Goal: Task Accomplishment & Management: Manage account settings

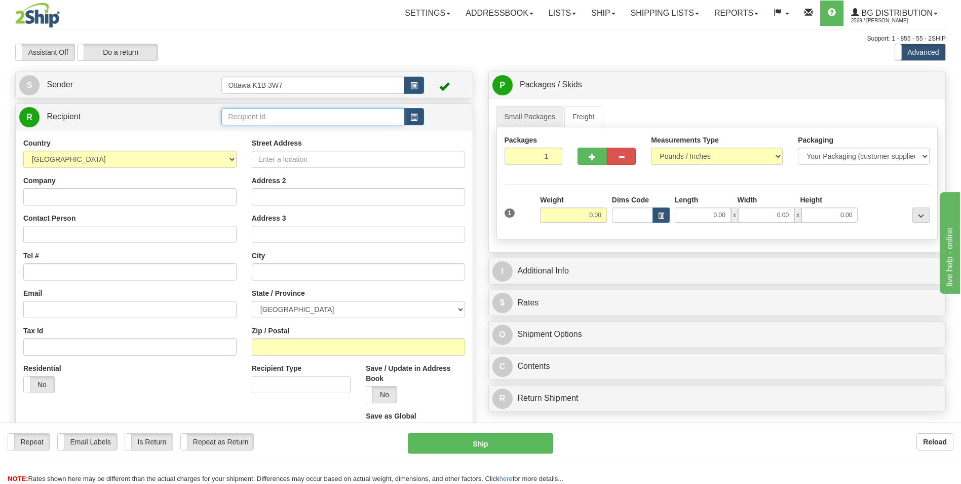
click at [287, 121] on input "text" at bounding box center [312, 116] width 182 height 17
click at [278, 132] on div "910838" at bounding box center [311, 132] width 173 height 11
type input "910838"
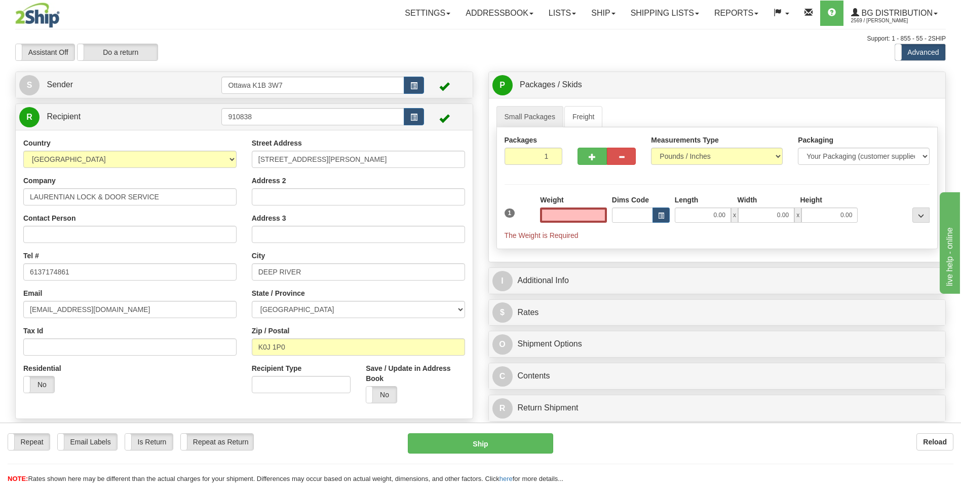
type input "0.00"
click at [590, 154] on span "button" at bounding box center [592, 157] width 7 height 7
type input "2"
click at [925, 83] on span "Pack / Skid Level" at bounding box center [913, 85] width 47 height 7
radio input "true"
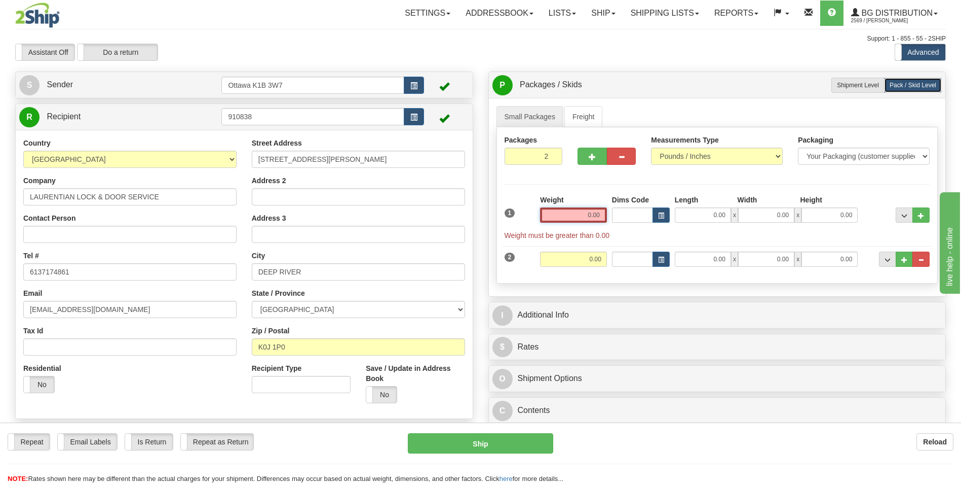
click at [582, 217] on input "0.00" at bounding box center [573, 214] width 67 height 15
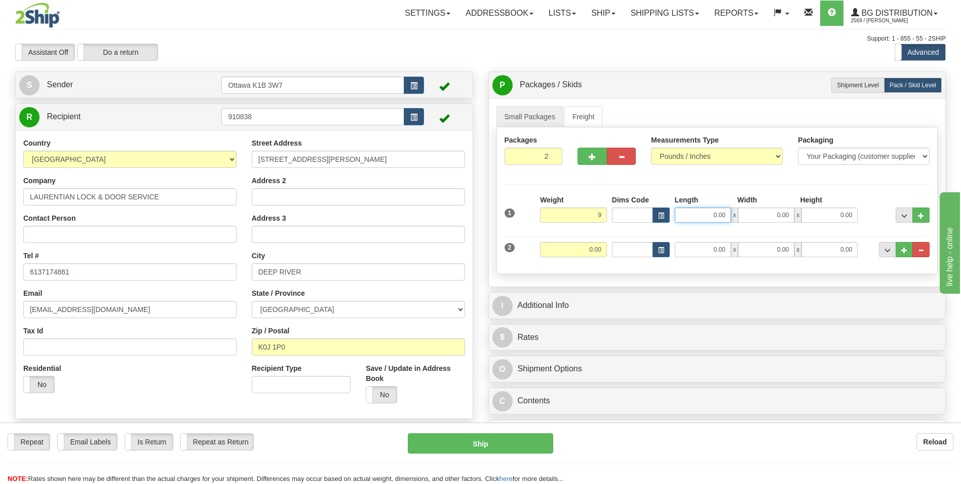
type input "9.00"
click at [711, 212] on input "0.00" at bounding box center [703, 214] width 56 height 15
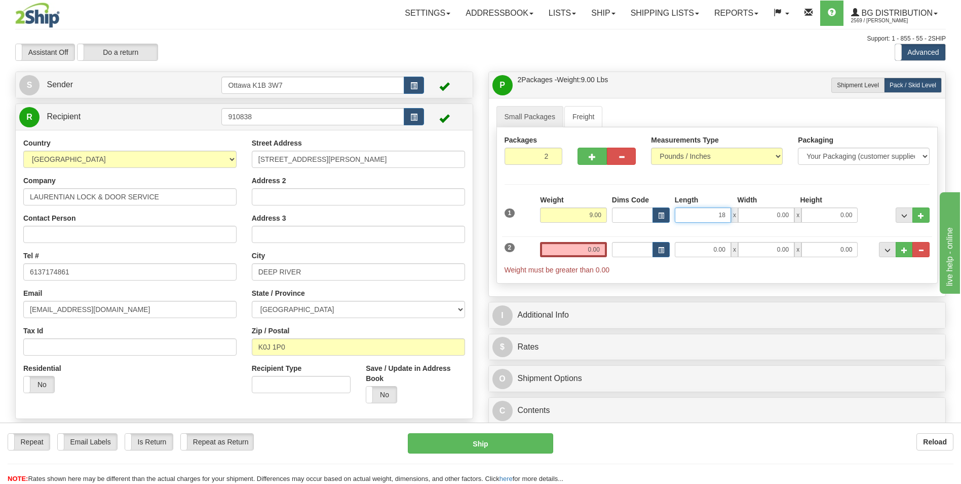
type input "18.00"
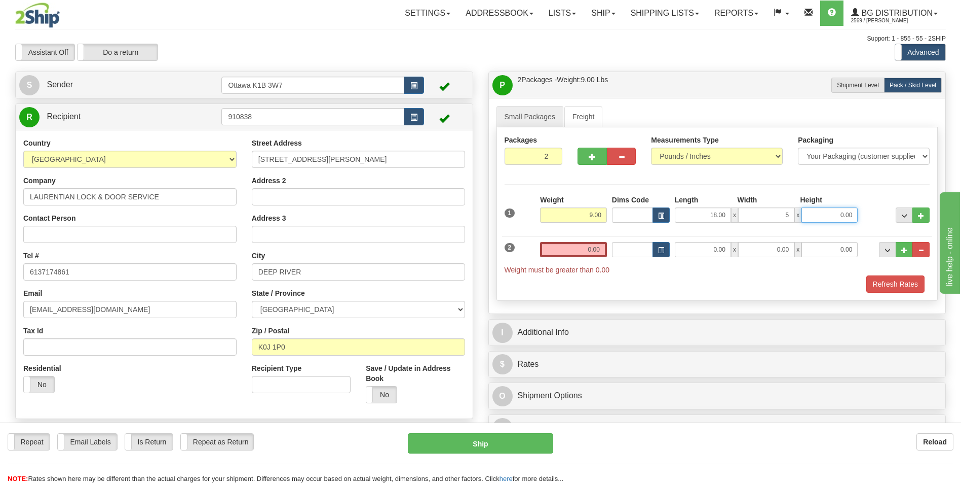
type input "5.00"
type input "9.00"
click at [571, 247] on input "0.00" at bounding box center [573, 249] width 67 height 15
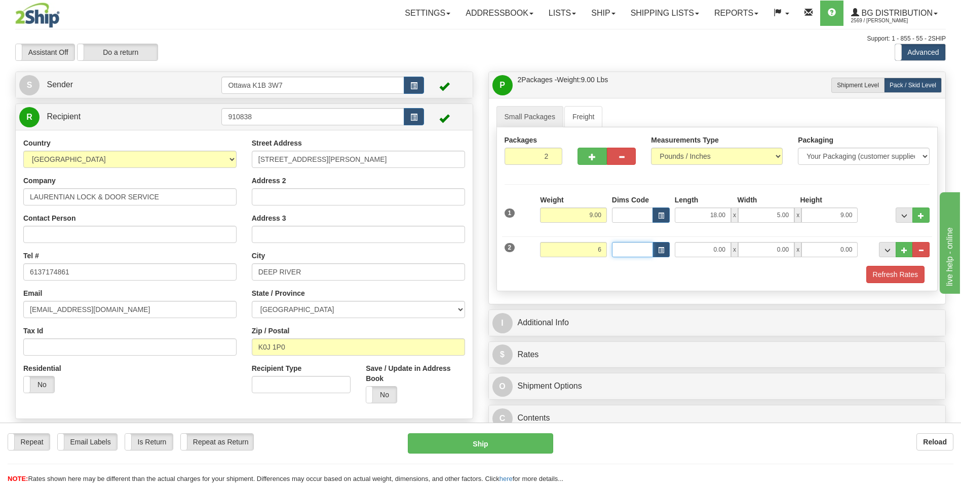
type input "6.00"
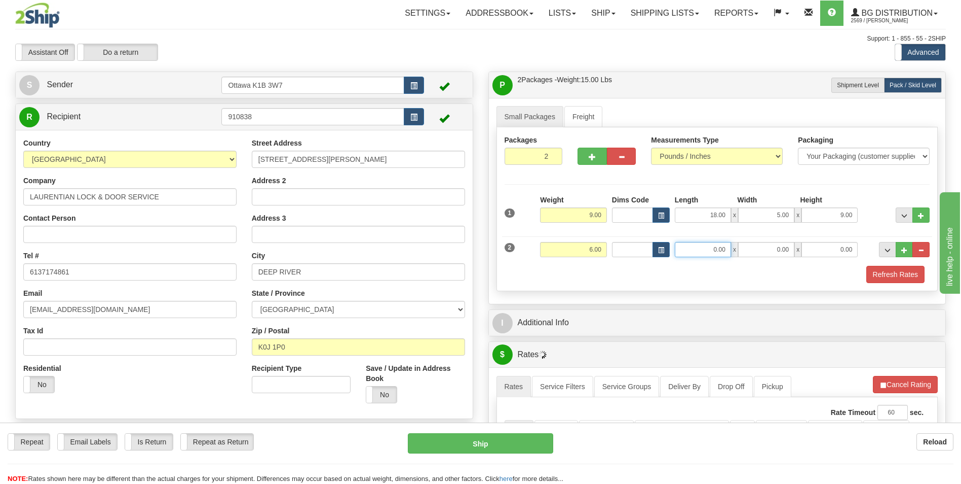
click at [714, 252] on input "0.00" at bounding box center [703, 249] width 56 height 15
type input "54.00"
type input "9.00"
type input "2.00"
click at [708, 278] on div "Refresh Rates" at bounding box center [717, 274] width 431 height 17
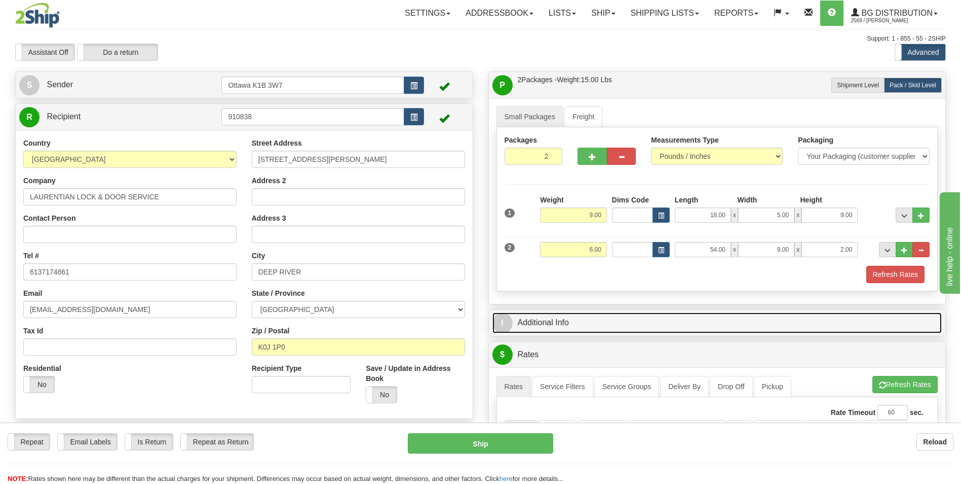
click at [559, 322] on link "I Additional Info" at bounding box center [718, 322] width 450 height 21
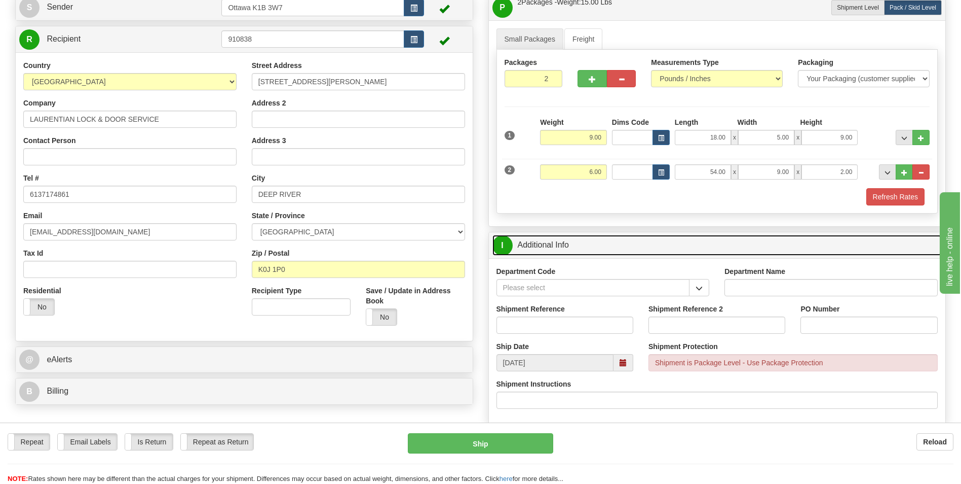
scroll to position [101, 0]
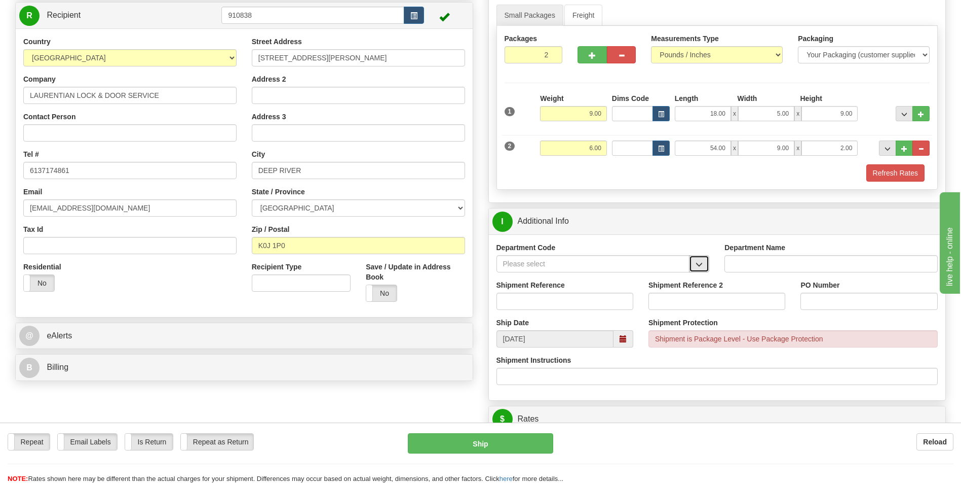
click at [705, 261] on button "button" at bounding box center [699, 263] width 20 height 17
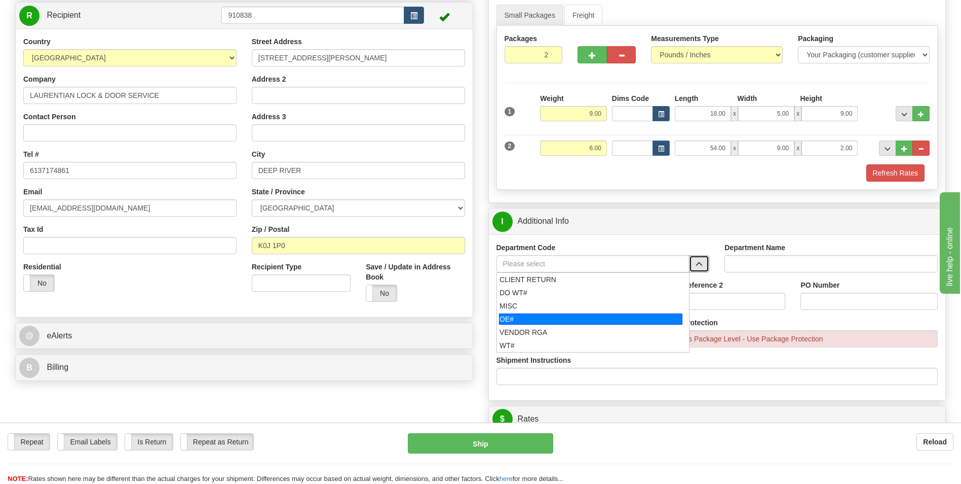
click at [524, 316] on div "OE#" at bounding box center [590, 318] width 183 height 11
type input "OE#"
type input "ORDERS"
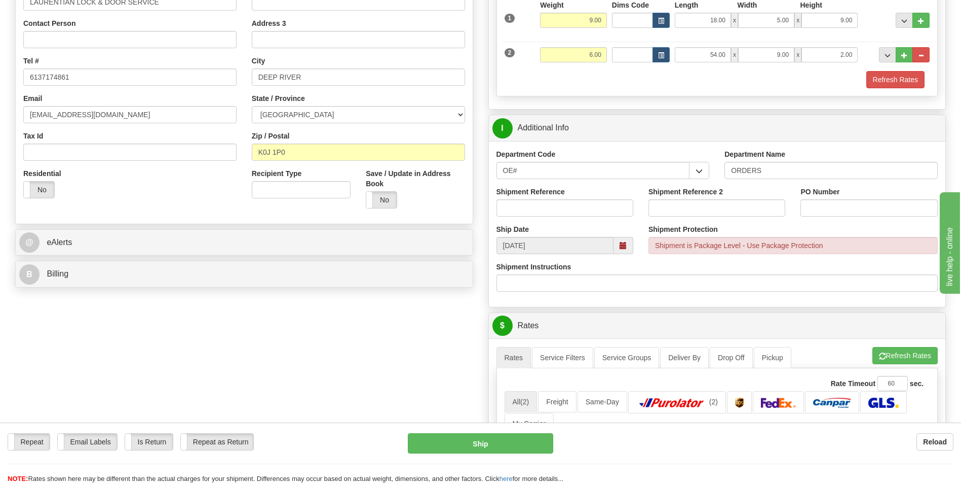
scroll to position [203, 0]
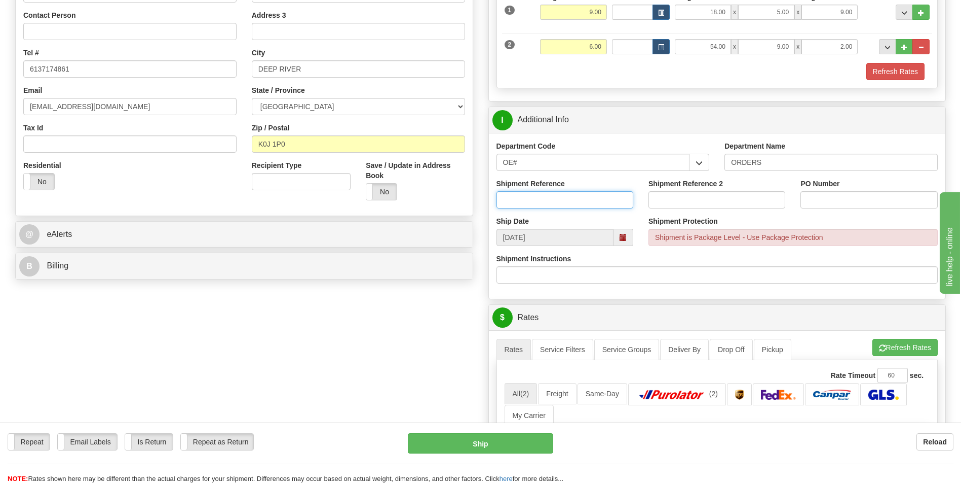
click at [548, 198] on input "Shipment Reference" at bounding box center [565, 199] width 137 height 17
type input "10203094-00"
click at [851, 197] on input "PO Number" at bounding box center [869, 199] width 137 height 17
type input "10203094-00"
click at [266, 310] on div "Create a label for the return Create Pickup Without Label S" at bounding box center [481, 296] width 946 height 854
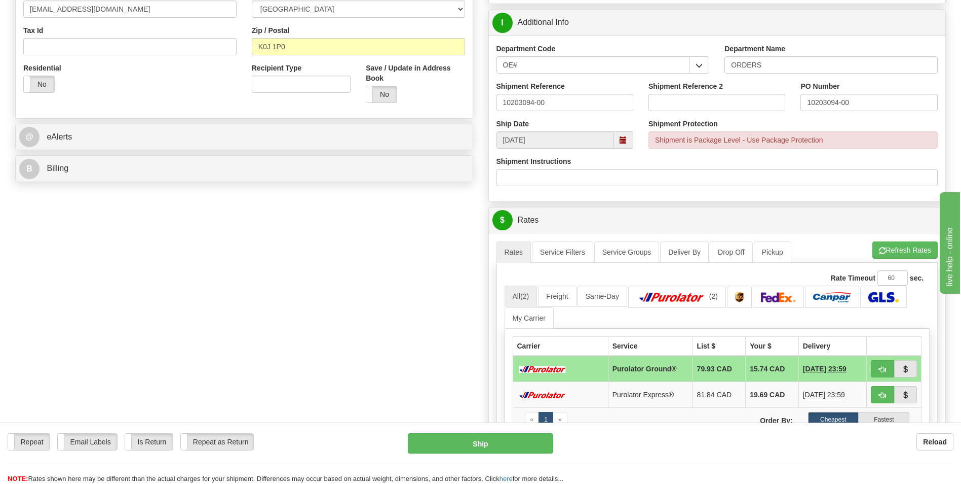
scroll to position [304, 0]
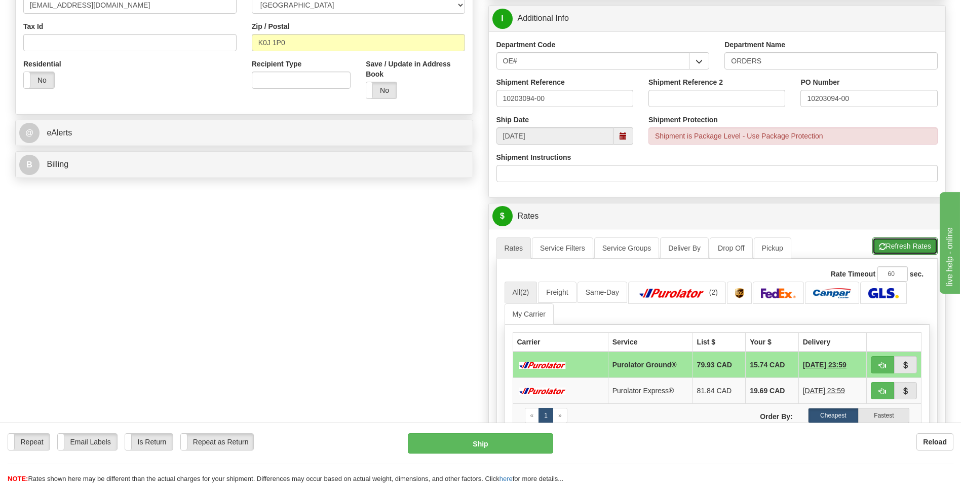
click at [914, 239] on button "Refresh Rates" at bounding box center [905, 245] width 65 height 17
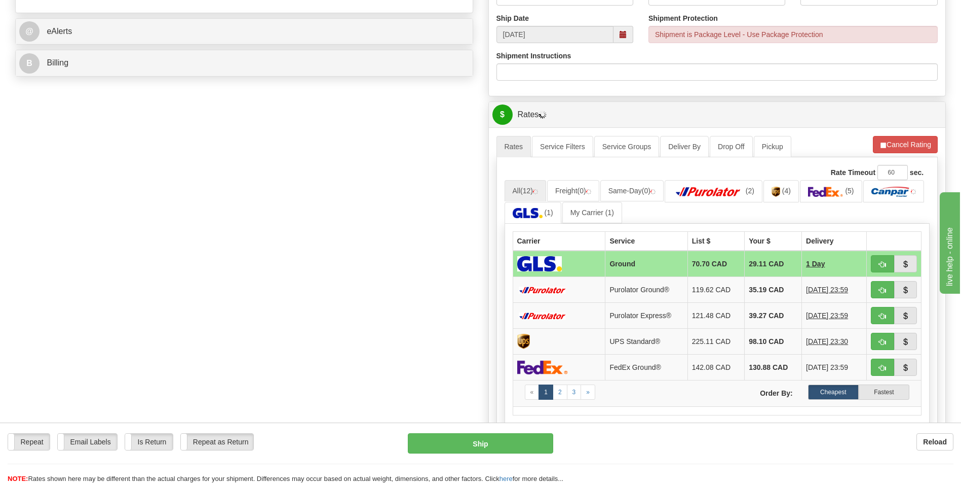
scroll to position [456, 0]
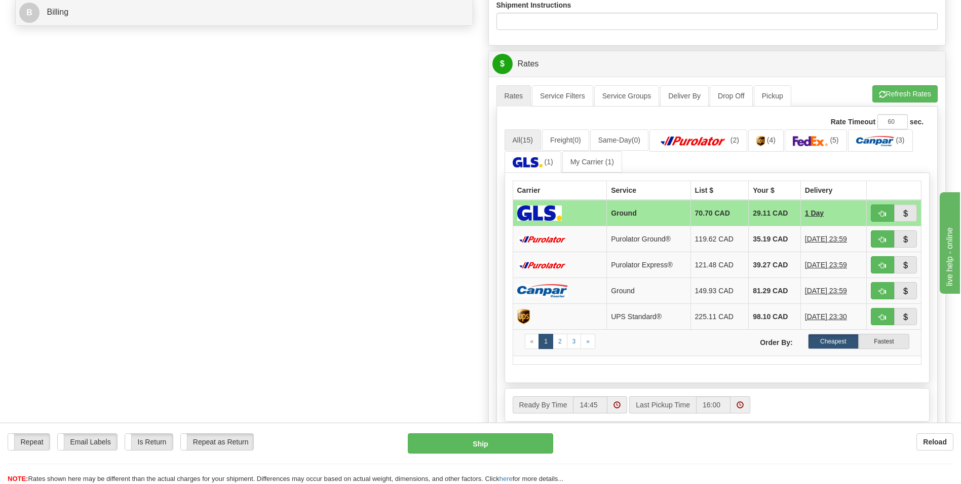
click at [889, 241] on button "button" at bounding box center [882, 238] width 23 height 17
type input "260"
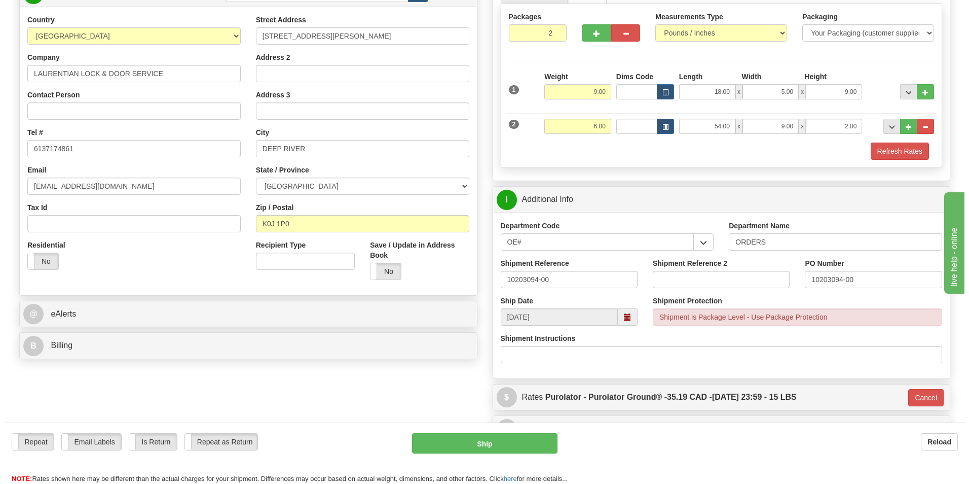
scroll to position [123, 0]
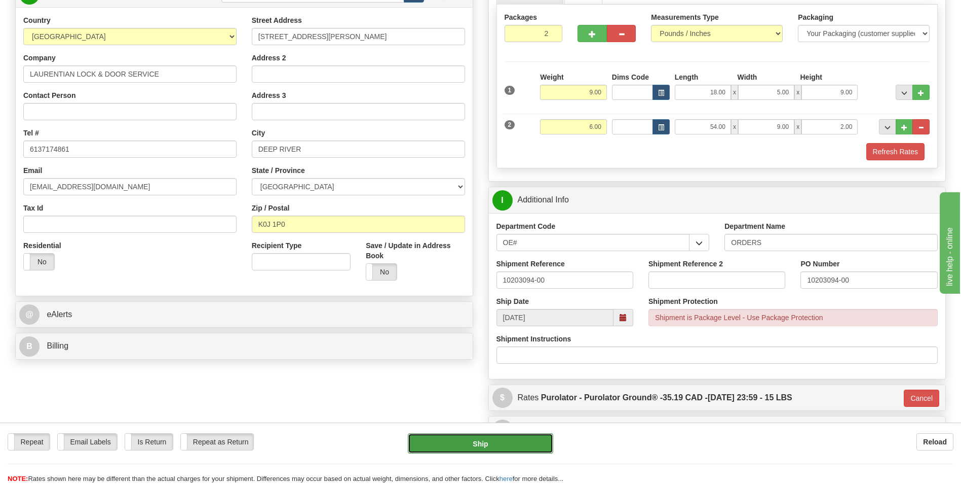
click at [526, 441] on button "Ship" at bounding box center [480, 443] width 145 height 20
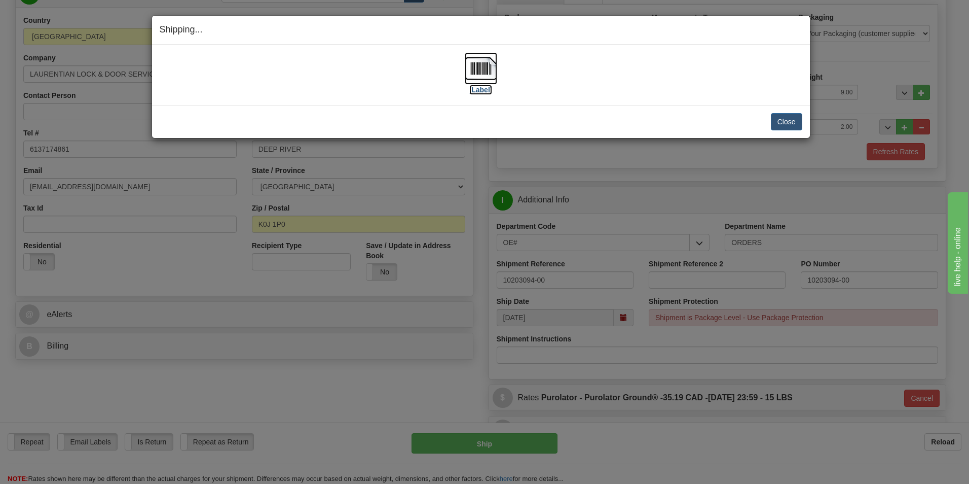
click at [487, 88] on label "[Label]" at bounding box center [480, 90] width 23 height 10
click at [476, 90] on label "[Label]" at bounding box center [480, 90] width 23 height 10
click at [798, 125] on button "Close" at bounding box center [786, 121] width 31 height 17
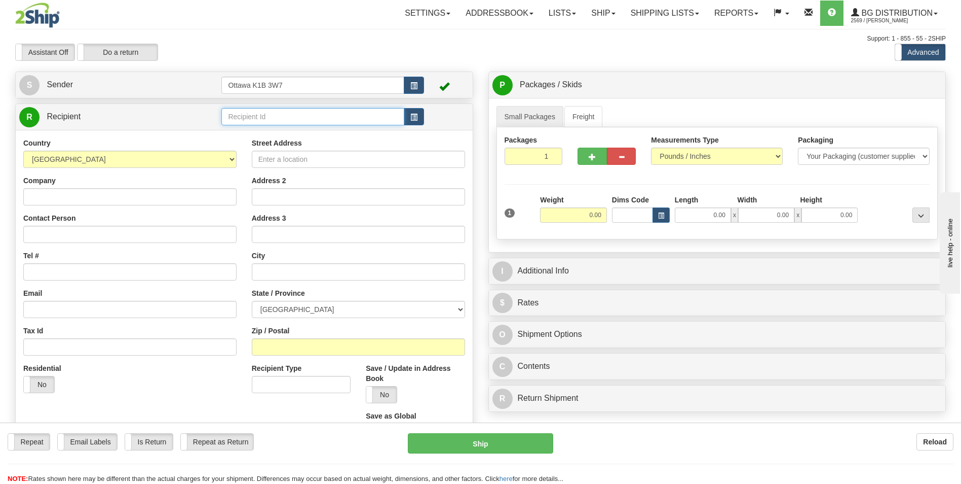
click at [293, 118] on input "text" at bounding box center [312, 116] width 182 height 17
click at [272, 133] on div "910598" at bounding box center [311, 132] width 173 height 11
type input "910598"
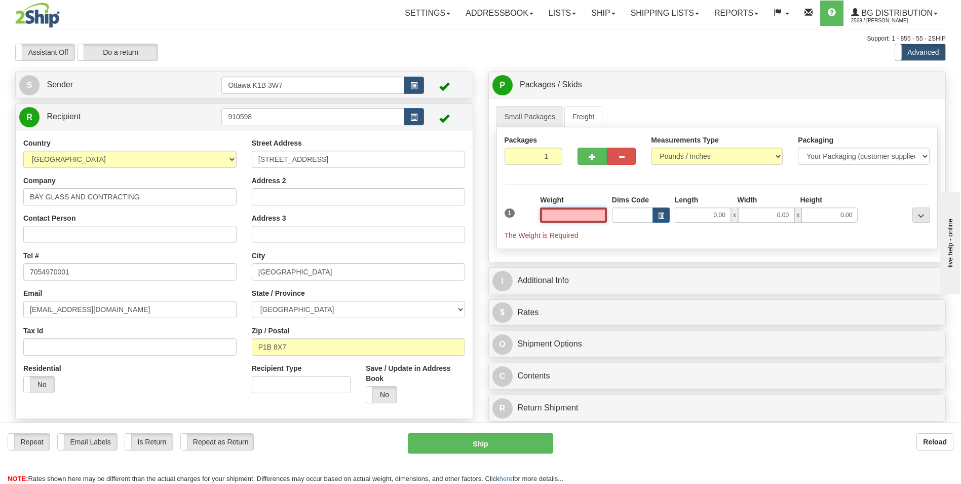
click at [590, 214] on input "text" at bounding box center [573, 214] width 67 height 15
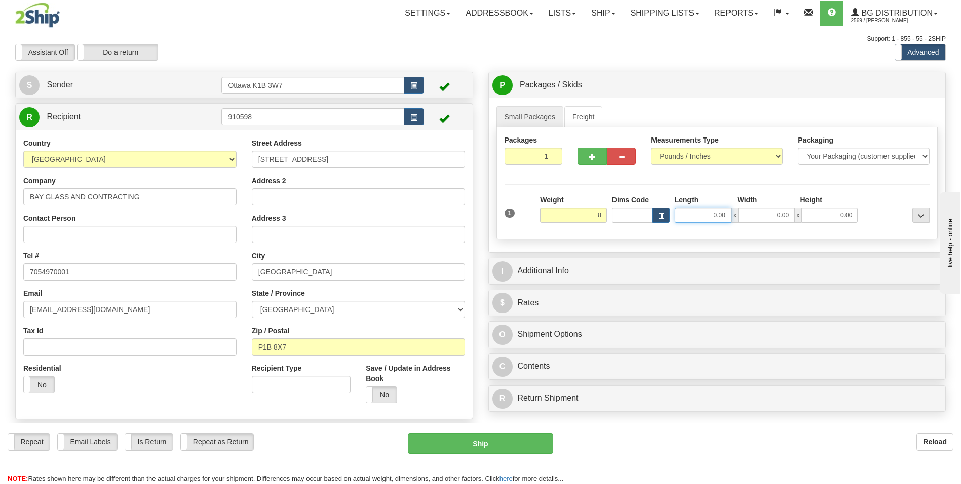
type input "8.00"
click at [708, 220] on input "0.00" at bounding box center [703, 214] width 56 height 15
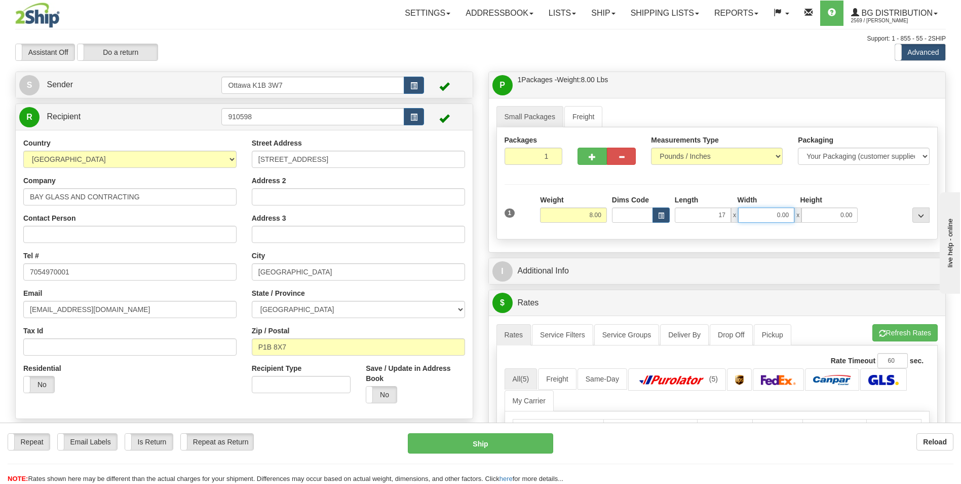
type input "17.00"
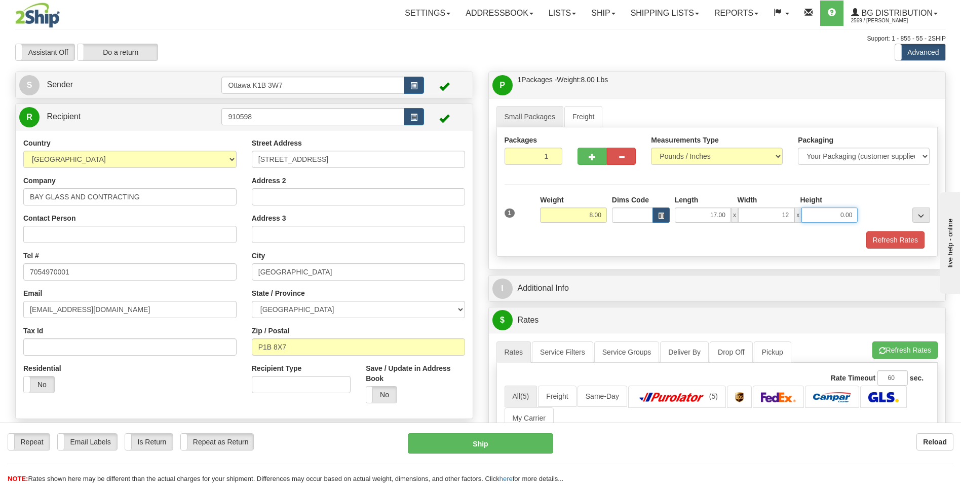
type input "12.00"
type input "7.00"
click at [626, 241] on div "Refresh Rates" at bounding box center [717, 239] width 431 height 17
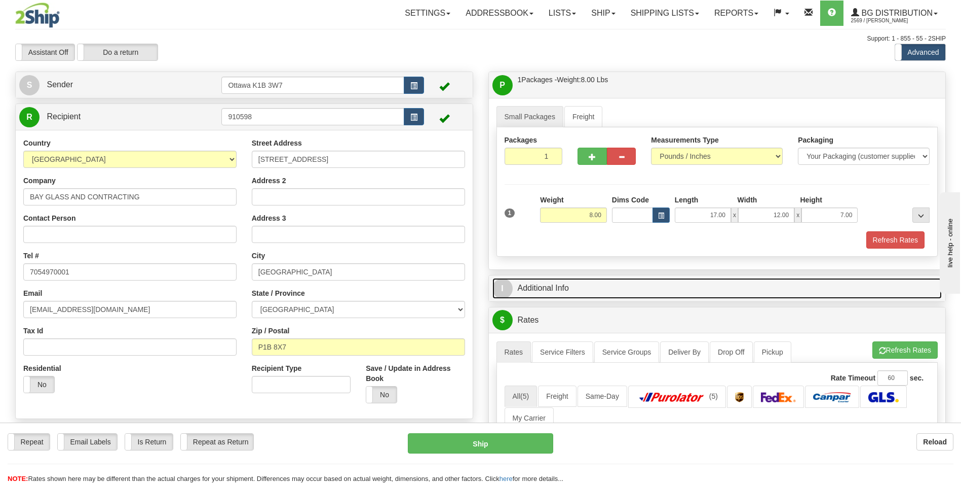
click at [587, 292] on link "I Additional Info" at bounding box center [718, 288] width 450 height 21
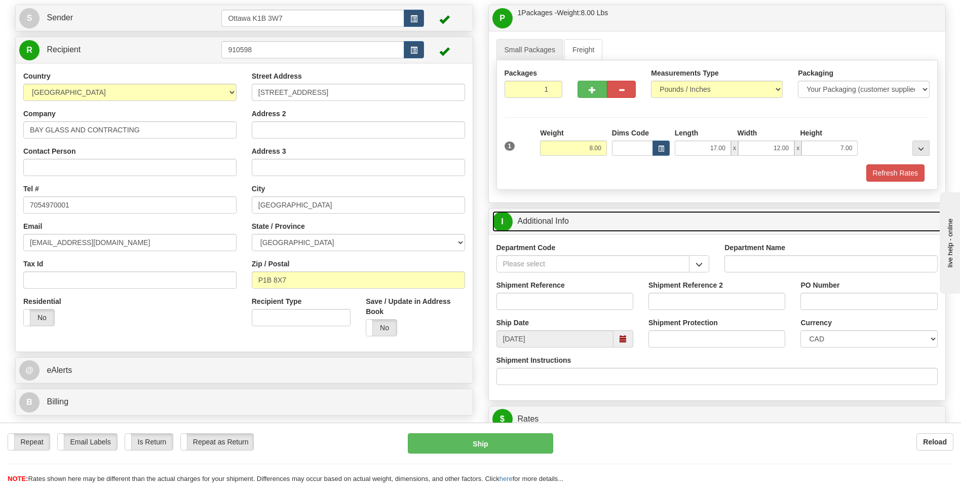
scroll to position [152, 0]
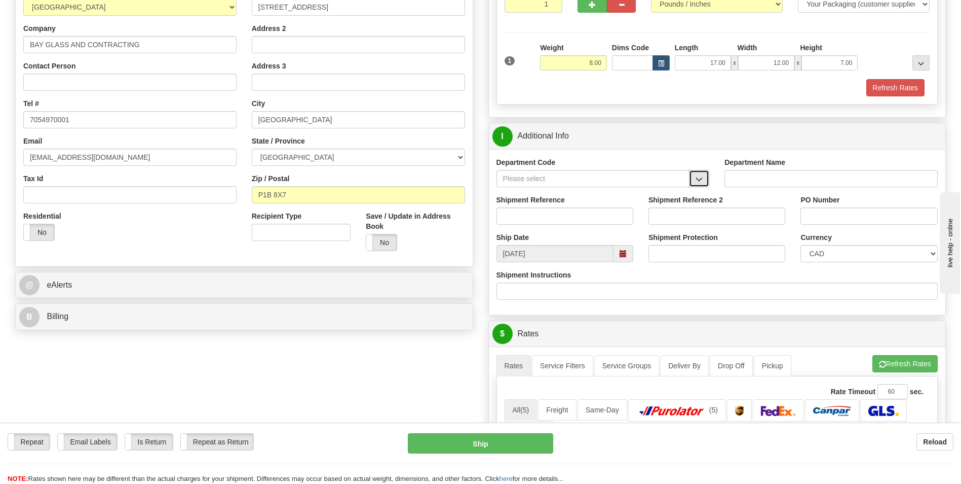
click at [707, 181] on button "button" at bounding box center [699, 178] width 20 height 17
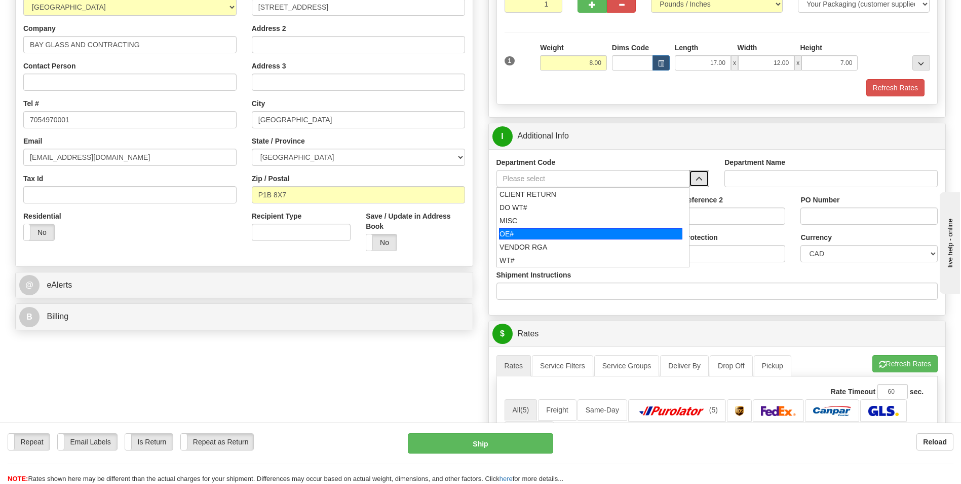
click at [577, 229] on div "OE#" at bounding box center [590, 233] width 183 height 11
type input "OE#"
type input "ORDERS"
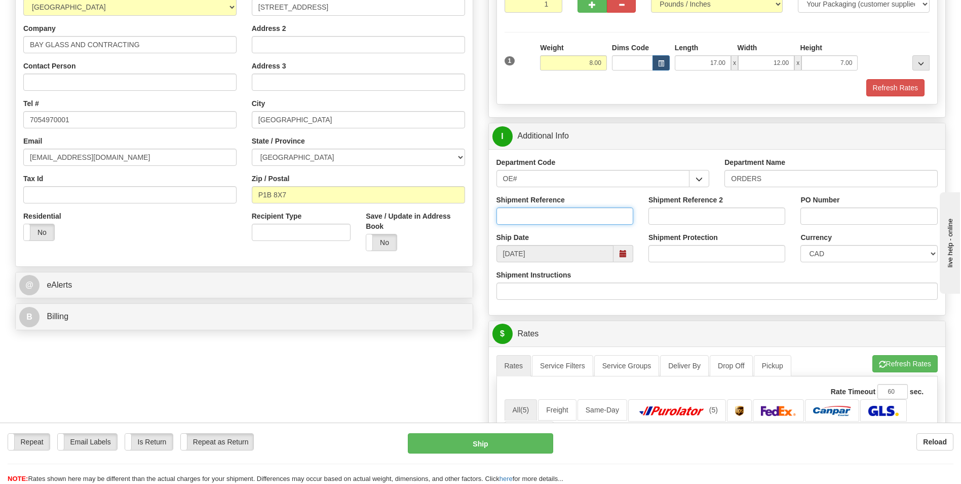
click at [569, 217] on input "Shipment Reference" at bounding box center [565, 215] width 137 height 17
type input "10202935-00"
drag, startPoint x: 861, startPoint y: 209, endPoint x: 861, endPoint y: 216, distance: 7.6
click at [861, 211] on input "PO Number" at bounding box center [869, 215] width 137 height 17
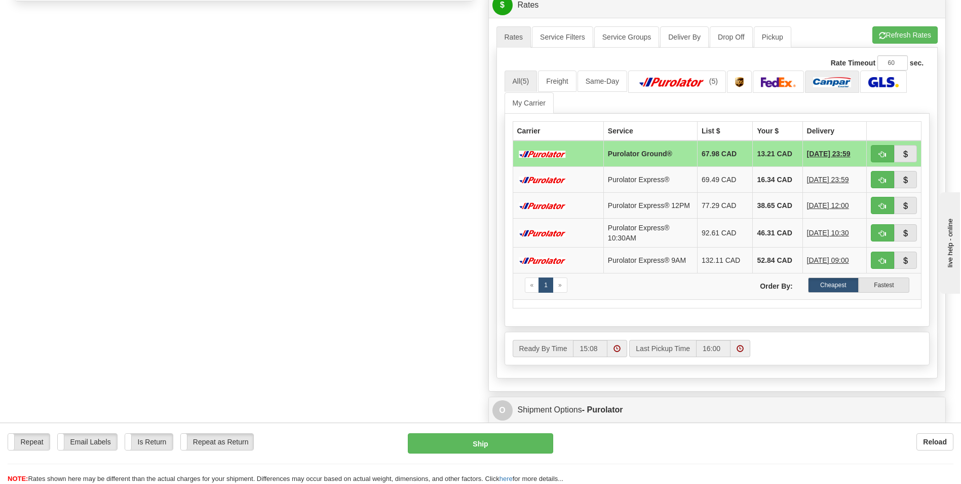
scroll to position [456, 0]
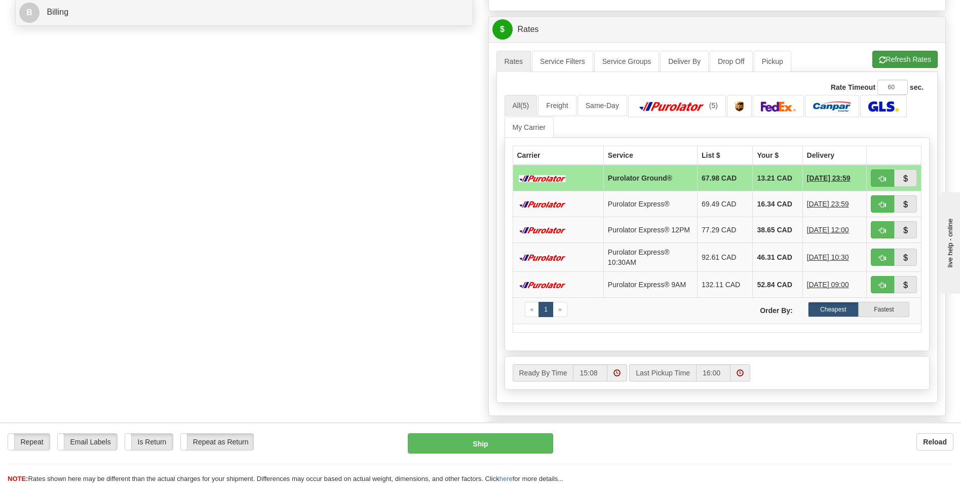
type input "25211"
click at [925, 62] on button "Refresh Rates" at bounding box center [905, 59] width 65 height 17
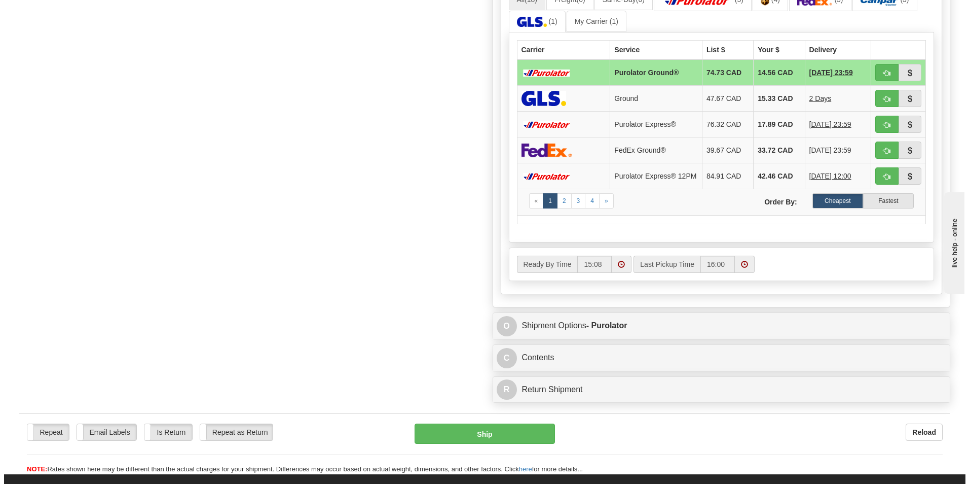
scroll to position [659, 0]
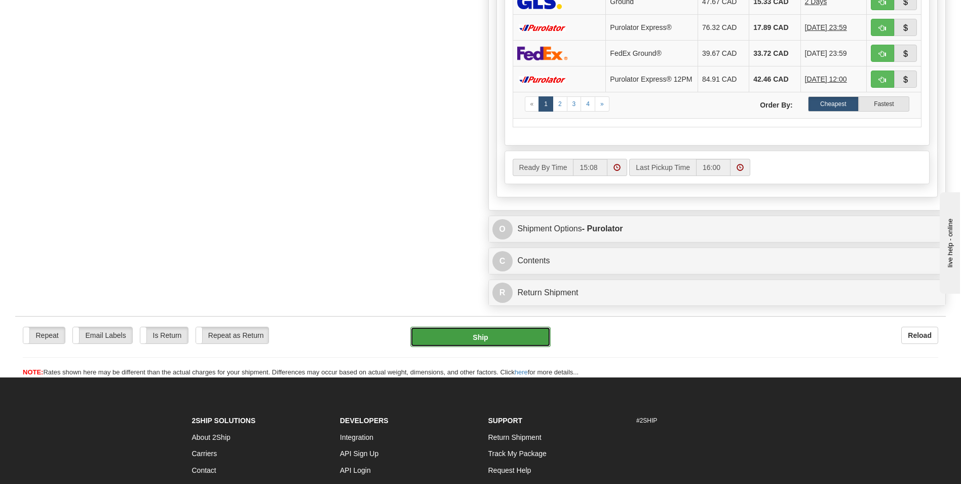
click at [519, 341] on button "Ship" at bounding box center [481, 336] width 140 height 20
type input "260"
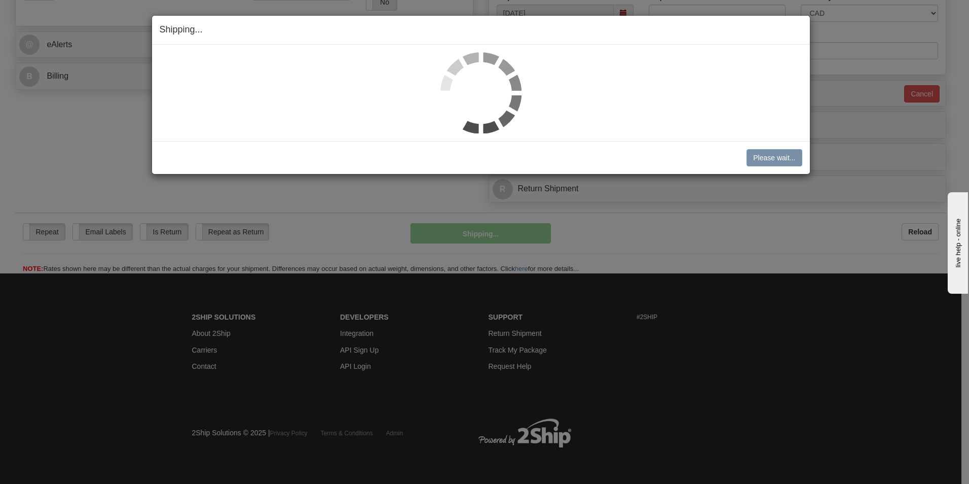
scroll to position [392, 0]
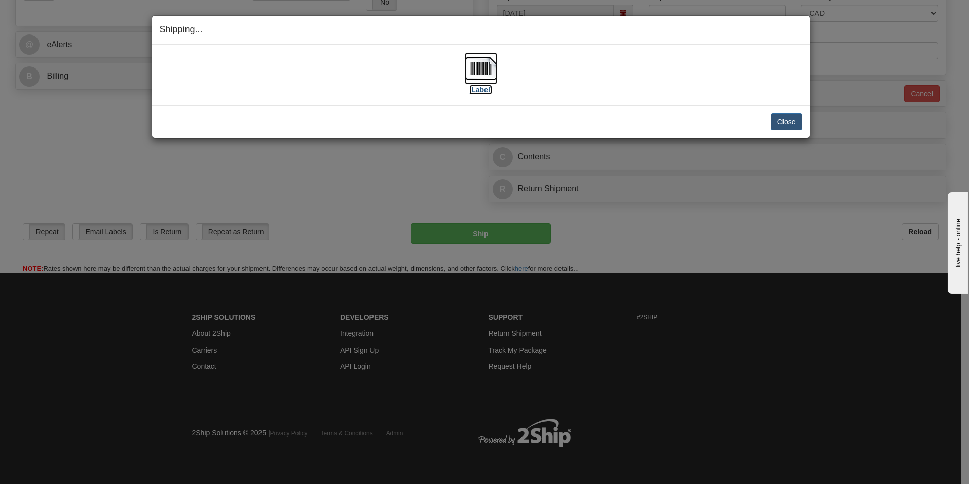
click at [480, 88] on label "[Label]" at bounding box center [480, 90] width 23 height 10
click at [802, 125] on button "Close" at bounding box center [786, 121] width 31 height 17
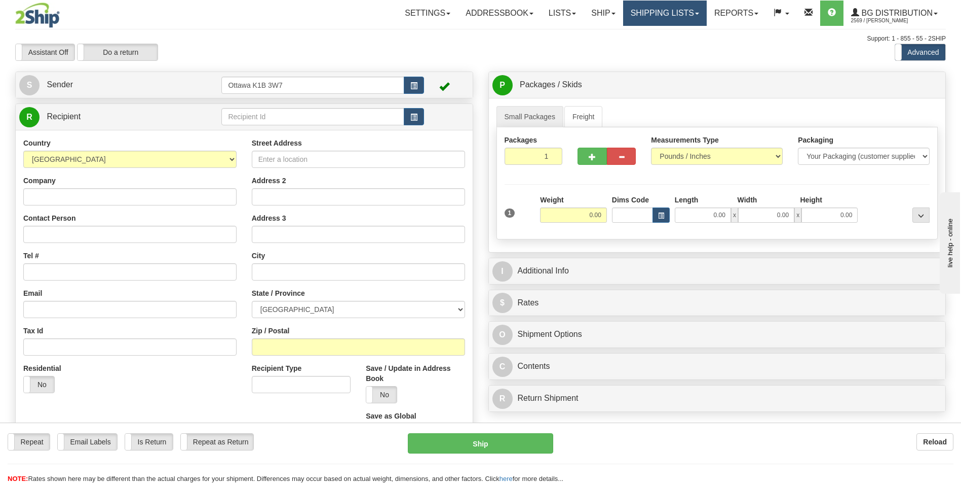
click at [641, 14] on link "Shipping lists" at bounding box center [665, 13] width 84 height 25
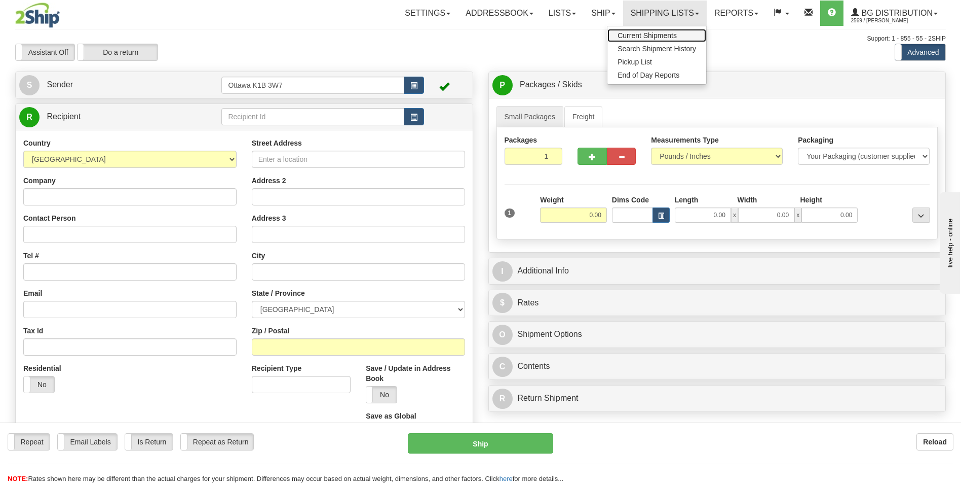
click at [633, 34] on span "Current Shipments" at bounding box center [647, 35] width 59 height 8
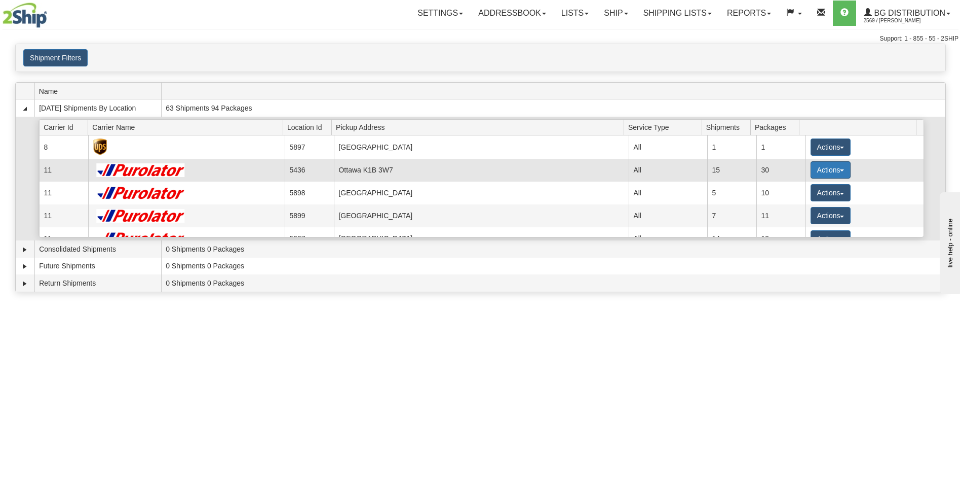
click at [832, 170] on button "Actions" at bounding box center [831, 169] width 41 height 17
click at [803, 192] on span "Details" at bounding box center [792, 188] width 27 height 7
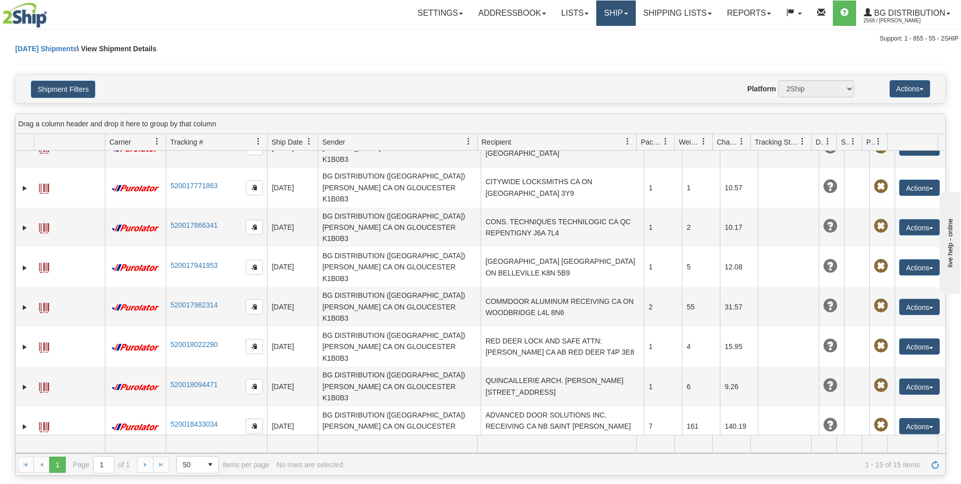
click at [613, 14] on link "Ship" at bounding box center [616, 13] width 39 height 25
click at [597, 37] on span "Ship Screen" at bounding box center [585, 35] width 39 height 8
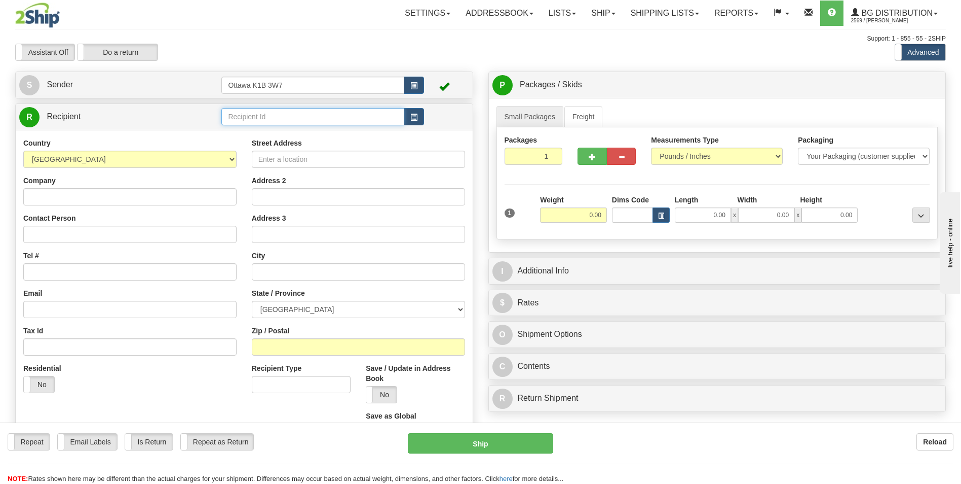
click at [296, 119] on input "text" at bounding box center [312, 116] width 182 height 17
click at [301, 134] on div "910078" at bounding box center [311, 132] width 173 height 11
type input "910078"
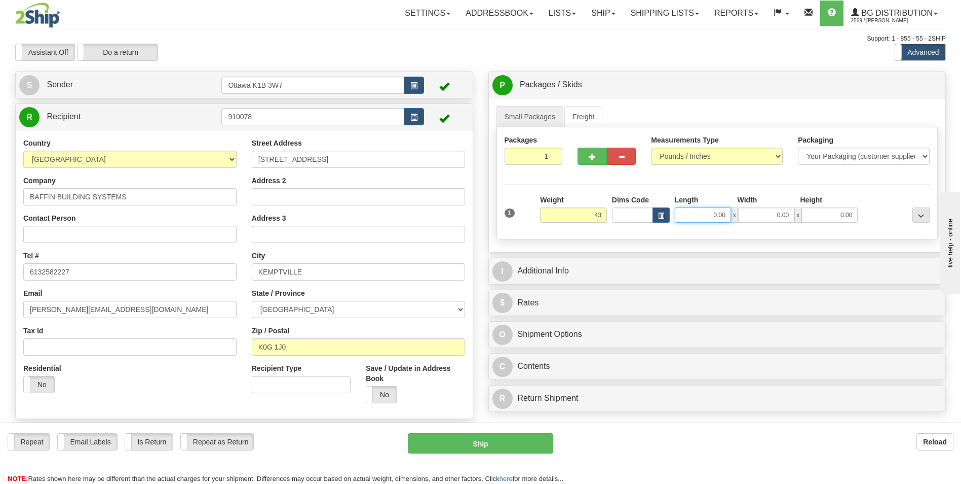
type input "43.00"
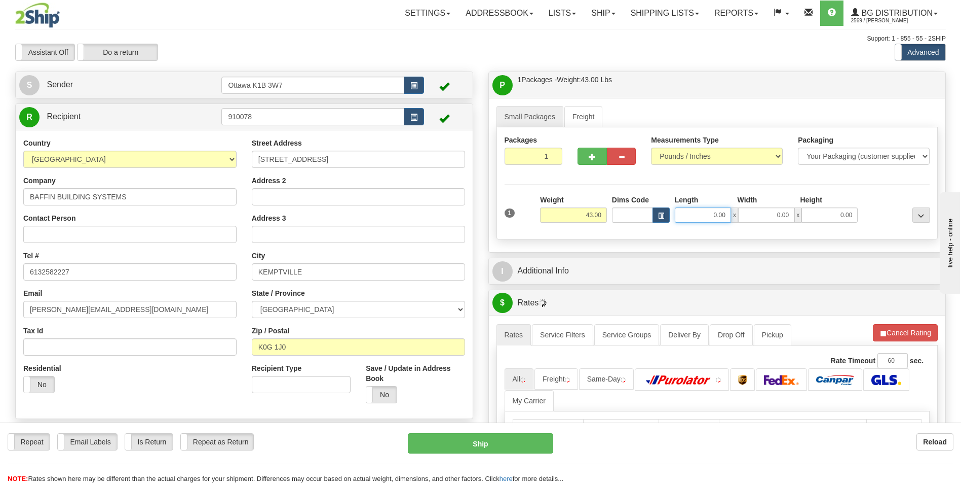
click at [715, 216] on input "0.00" at bounding box center [703, 214] width 56 height 15
type input "19.00"
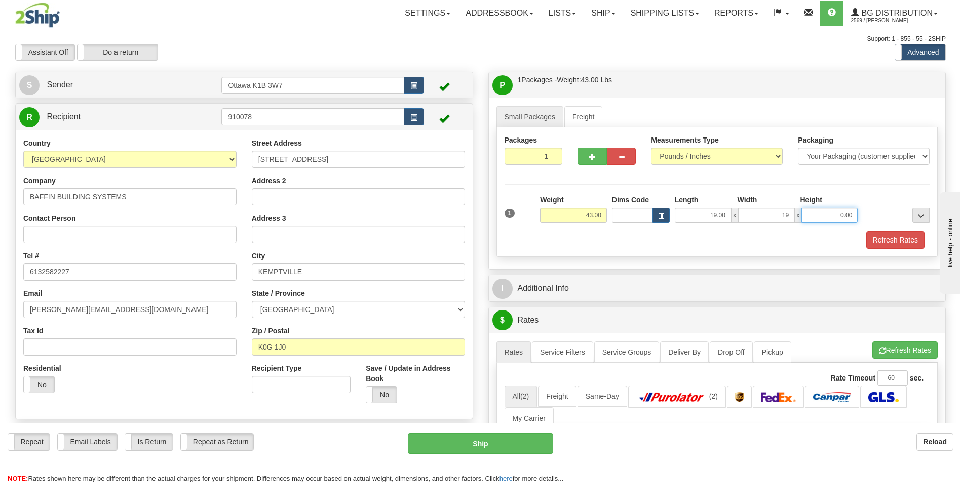
type input "19.00"
type input "13.00"
click at [564, 233] on div "Refresh Rates" at bounding box center [717, 239] width 431 height 17
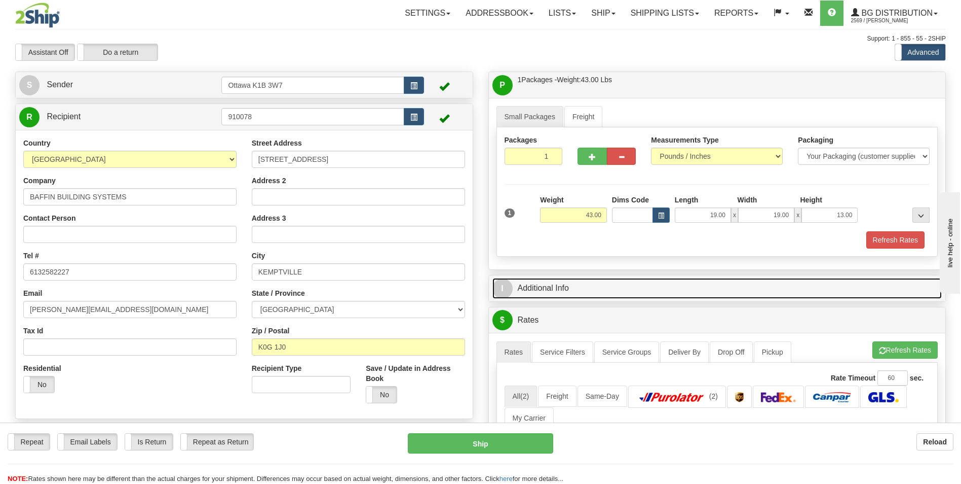
drag, startPoint x: 549, startPoint y: 286, endPoint x: 610, endPoint y: 310, distance: 65.1
click at [549, 286] on link "I Additional Info" at bounding box center [718, 288] width 450 height 21
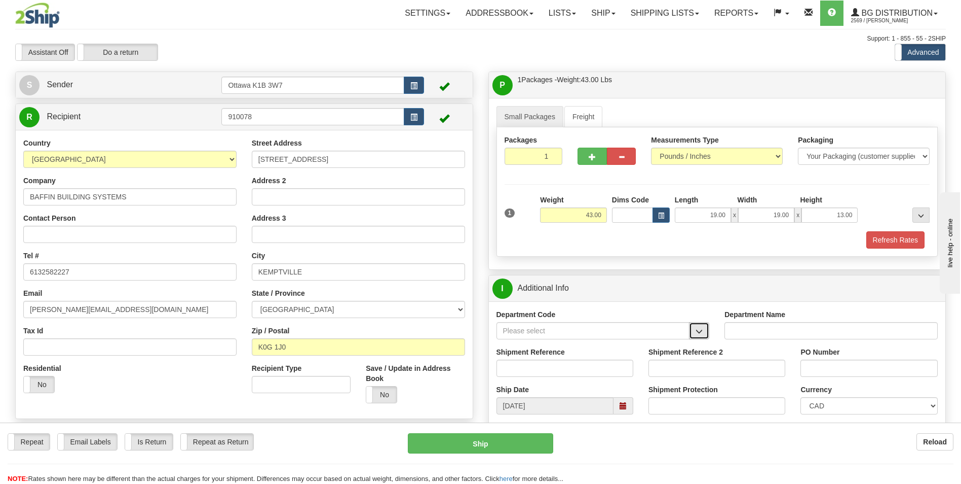
click at [701, 329] on span "button" at bounding box center [699, 331] width 7 height 7
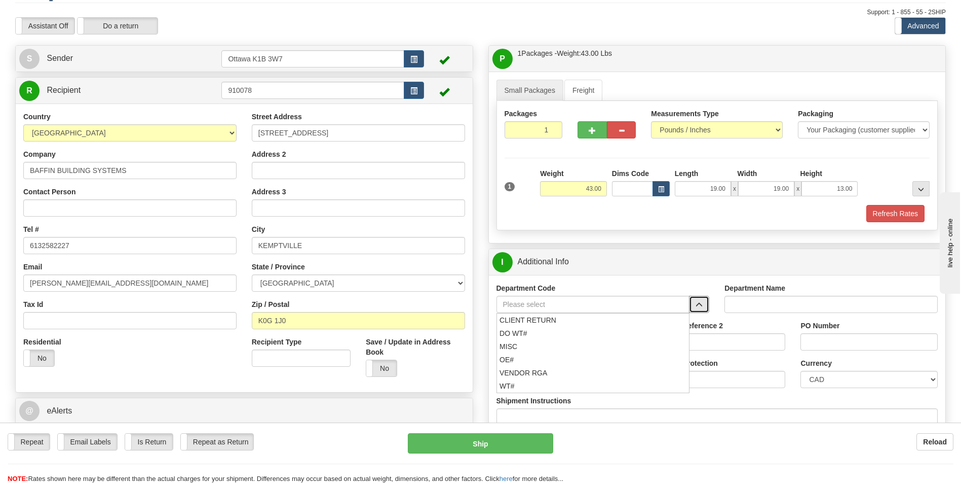
scroll to position [51, 0]
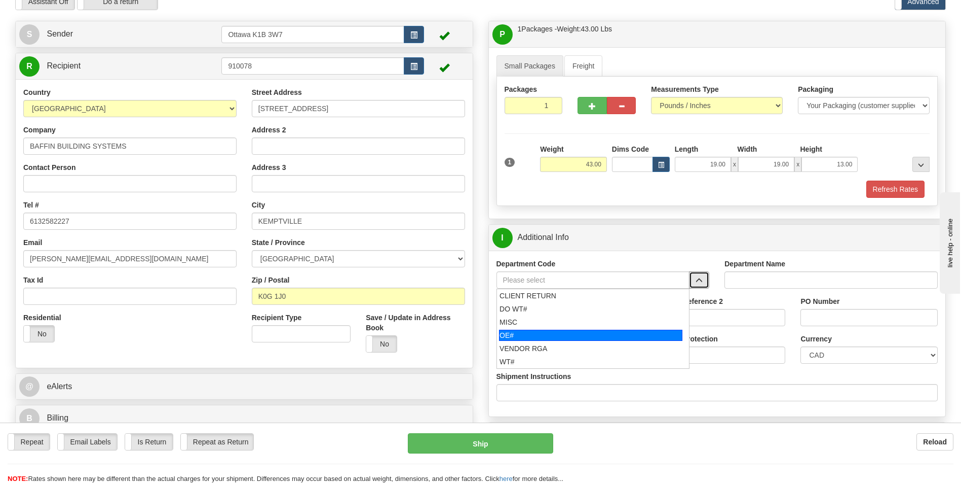
click at [528, 333] on div "OE#" at bounding box center [590, 334] width 183 height 11
type input "OE#"
type input "ORDERS"
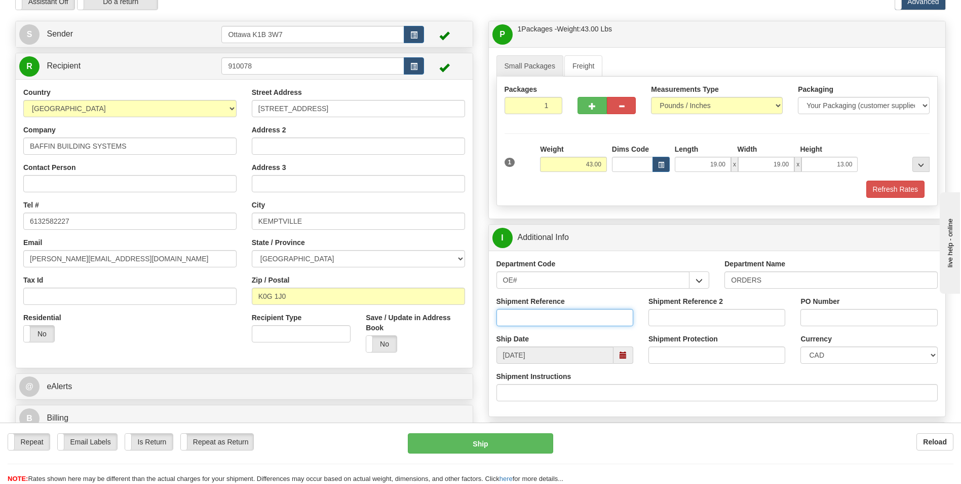
click at [577, 320] on input "Shipment Reference" at bounding box center [565, 317] width 137 height 17
type input "10202347-00"
click at [845, 322] on input "PO Number" at bounding box center [869, 317] width 137 height 17
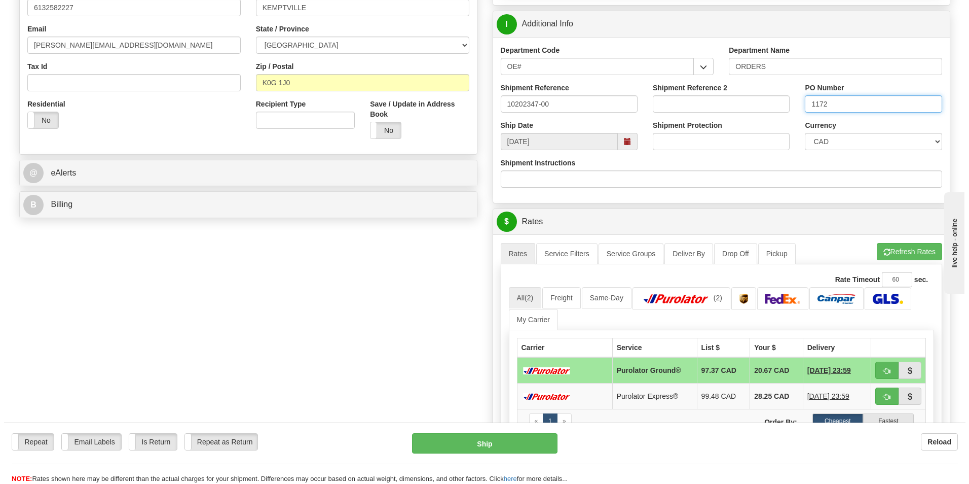
scroll to position [405, 0]
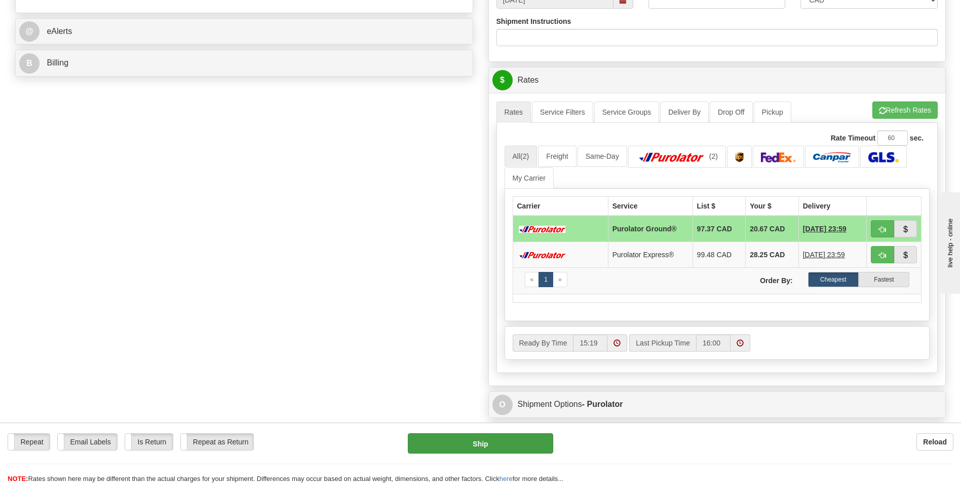
type input "1172"
click at [517, 444] on button "Ship" at bounding box center [480, 443] width 145 height 20
type input "260"
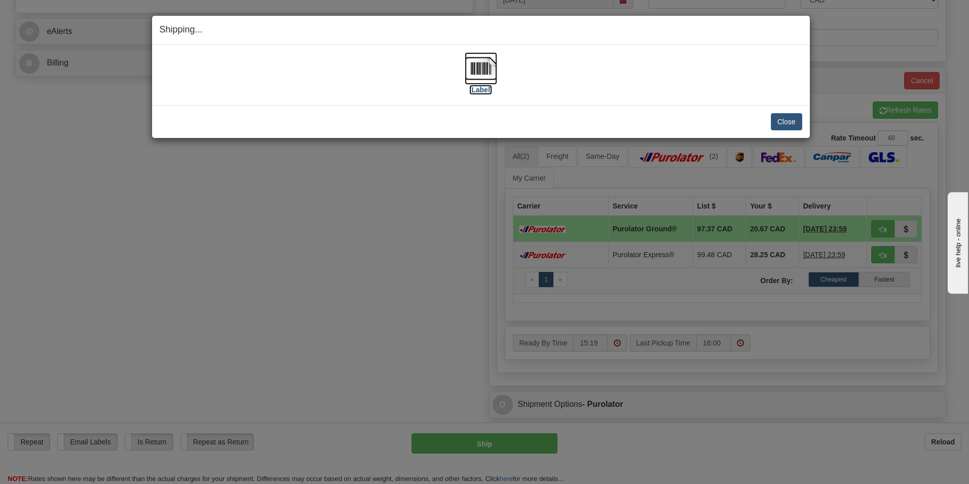
click at [486, 89] on label "[Label]" at bounding box center [480, 90] width 23 height 10
click at [801, 122] on button "Close" at bounding box center [786, 121] width 31 height 17
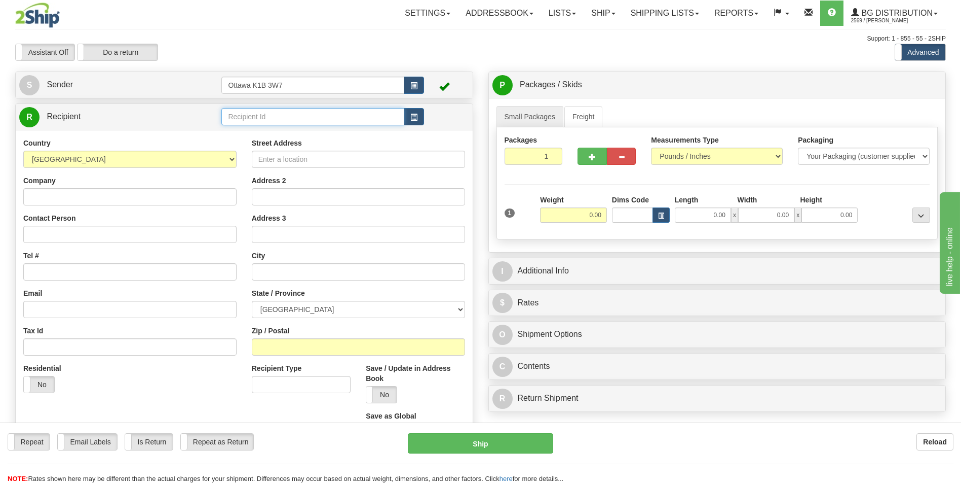
click at [295, 119] on input "text" at bounding box center [312, 116] width 182 height 17
click at [325, 135] on div "910331" at bounding box center [311, 132] width 173 height 11
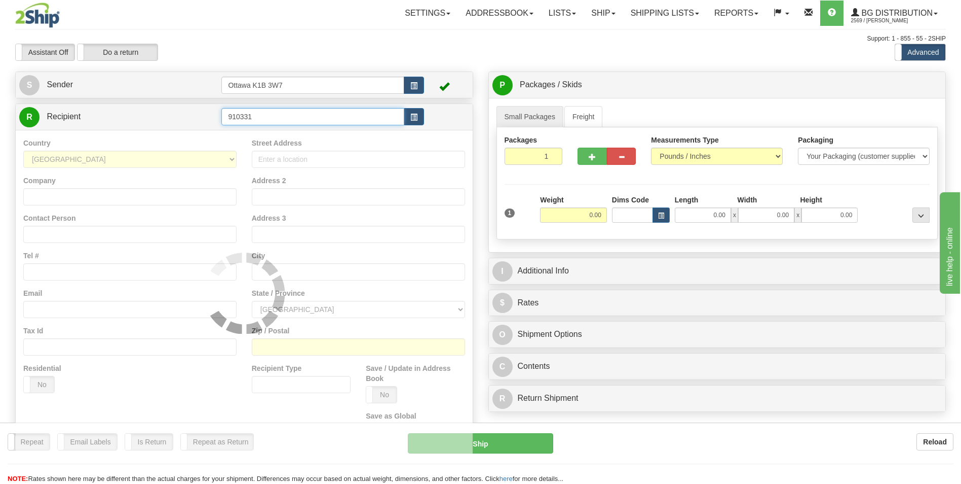
type input "910331"
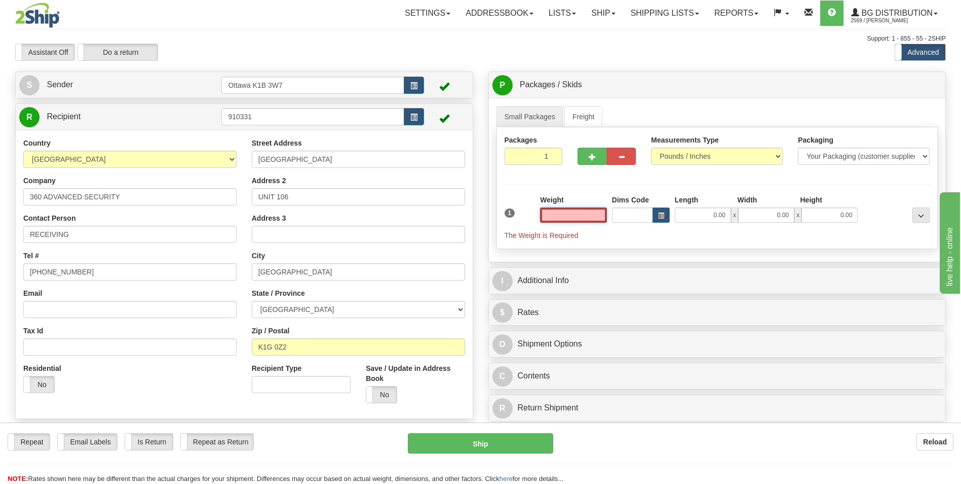
click at [589, 219] on input "text" at bounding box center [573, 214] width 67 height 15
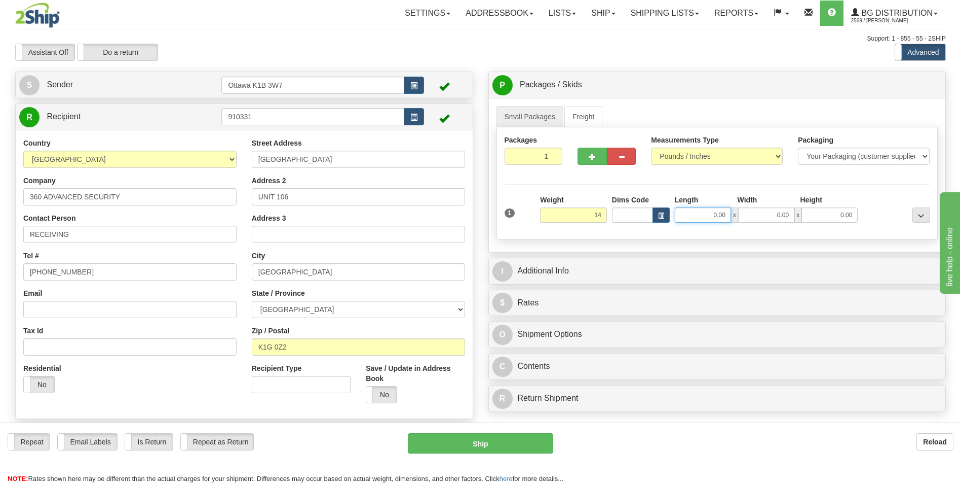
type input "14.00"
click at [706, 213] on input "0.00" at bounding box center [703, 214] width 56 height 15
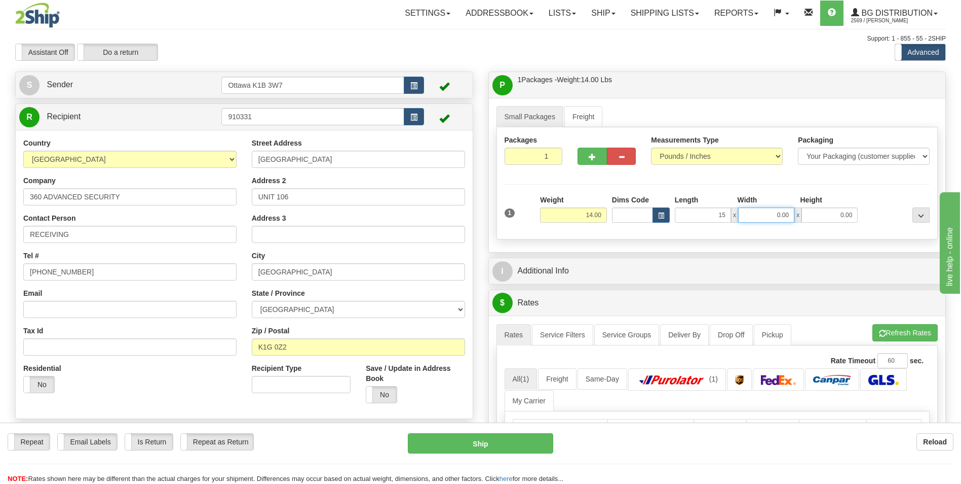
type input "15.00"
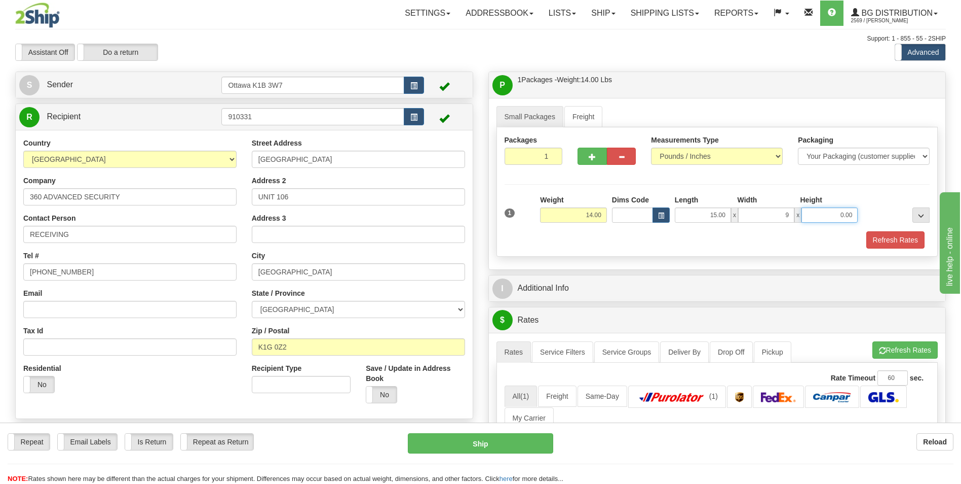
type input "9.00"
type input "6.50"
drag, startPoint x: 557, startPoint y: 244, endPoint x: 555, endPoint y: 253, distance: 9.8
click at [557, 244] on div "Refresh Rates" at bounding box center [717, 239] width 431 height 17
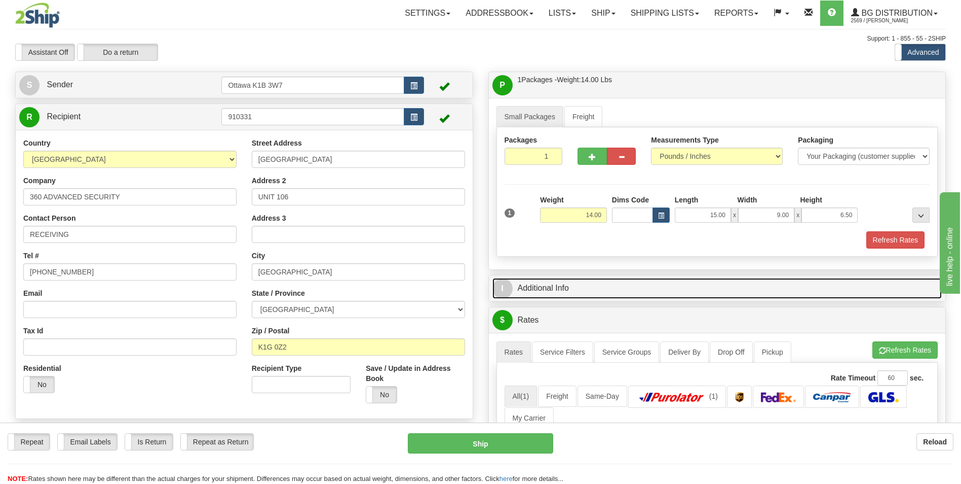
drag, startPoint x: 545, startPoint y: 287, endPoint x: 550, endPoint y: 288, distance: 5.6
click at [545, 287] on link "I Additional Info" at bounding box center [718, 288] width 450 height 21
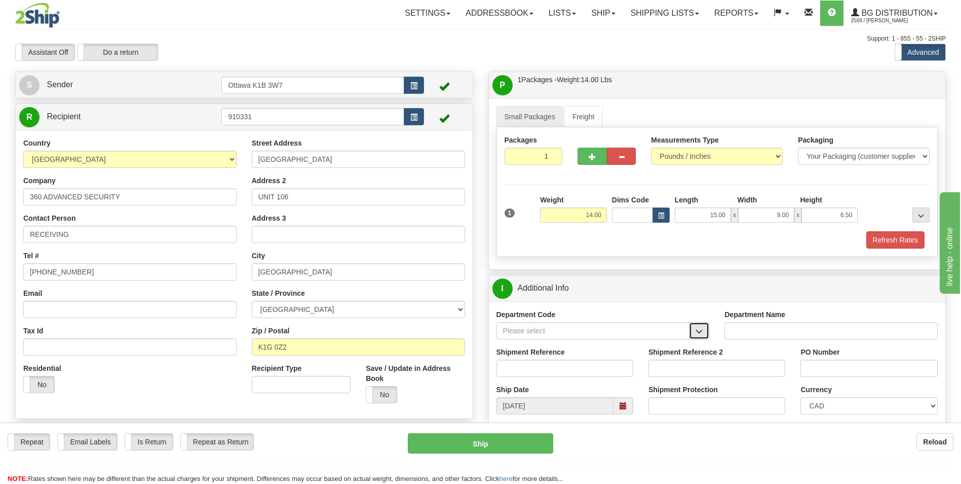
click at [702, 326] on button "button" at bounding box center [699, 330] width 20 height 17
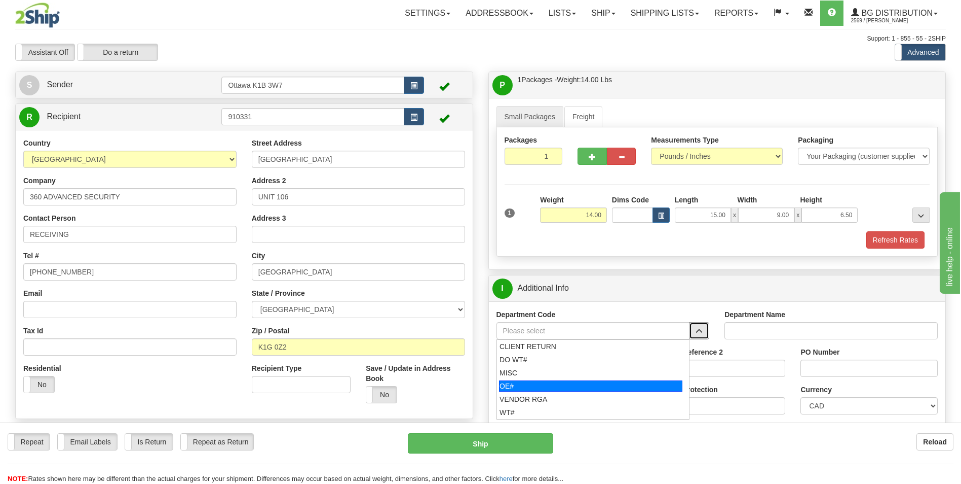
click at [540, 389] on div "OE#" at bounding box center [590, 385] width 183 height 11
type input "OE#"
type input "ORDERS"
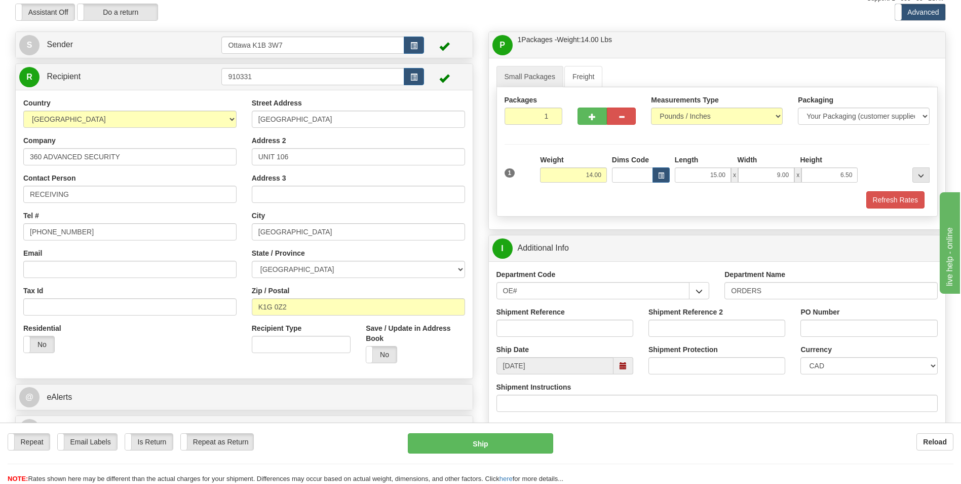
scroll to position [101, 0]
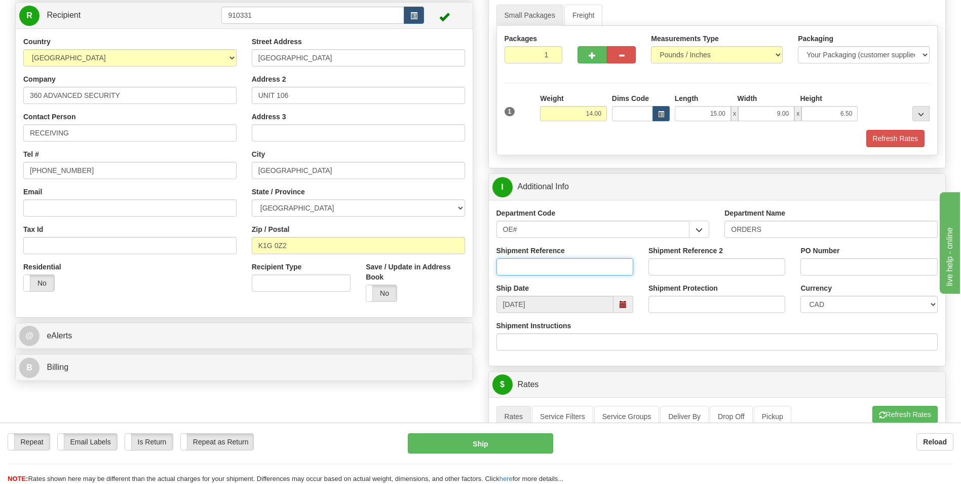
drag, startPoint x: 551, startPoint y: 268, endPoint x: 569, endPoint y: 242, distance: 31.8
click at [551, 268] on input "Shipment Reference" at bounding box center [565, 266] width 137 height 17
type input "10203100-00"
click at [875, 265] on input "PO Number" at bounding box center [869, 266] width 137 height 17
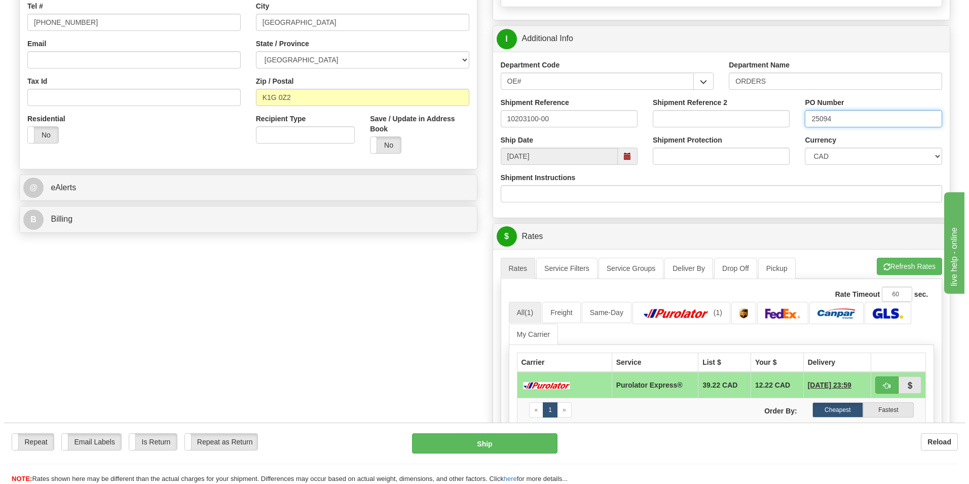
scroll to position [253, 0]
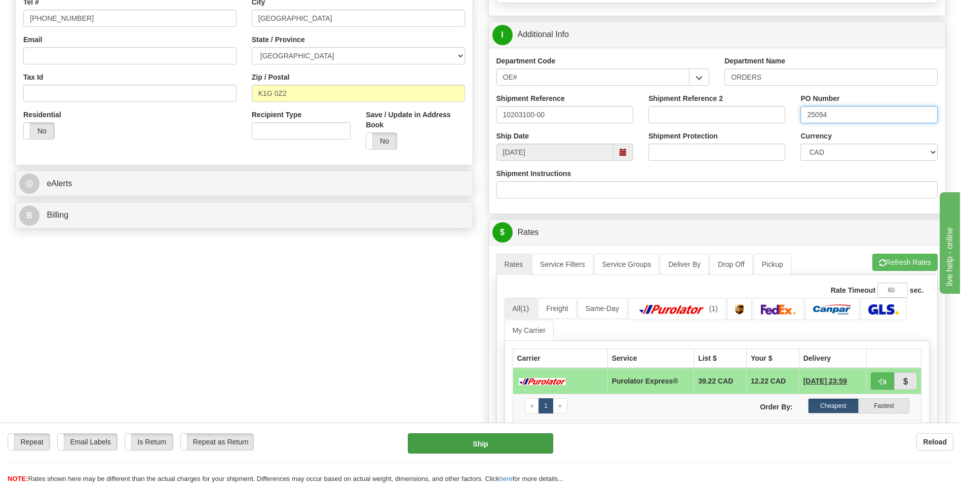
type input "25094"
click at [486, 440] on button "Ship" at bounding box center [480, 443] width 145 height 20
type input "202"
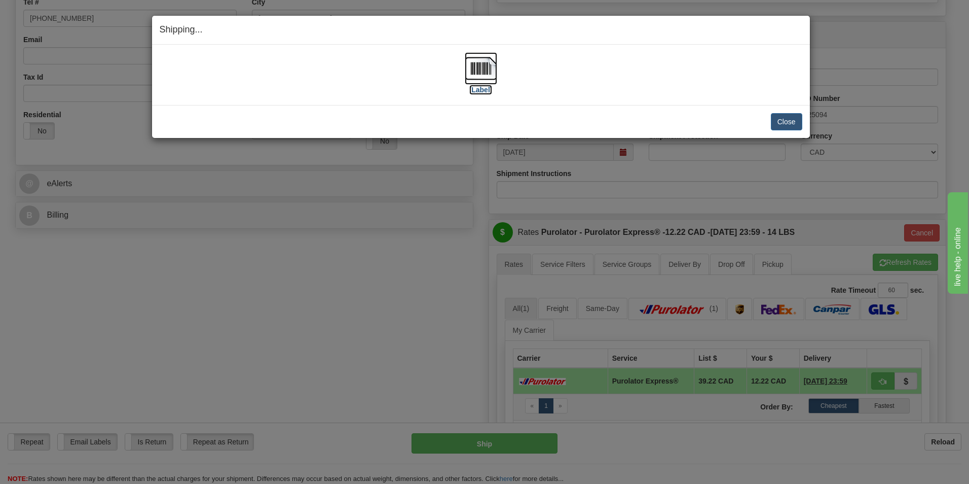
click at [479, 90] on label "[Label]" at bounding box center [480, 90] width 23 height 10
click at [780, 116] on button "Close" at bounding box center [786, 121] width 31 height 17
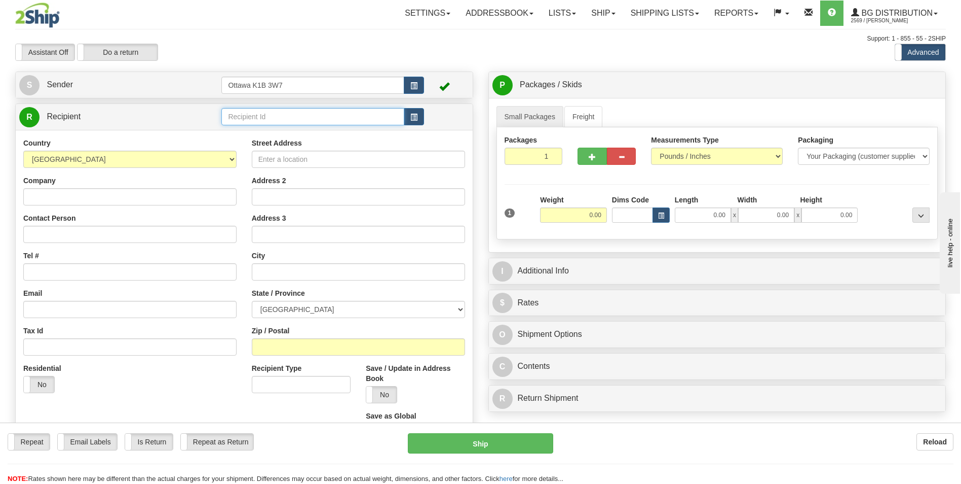
click at [312, 113] on input "text" at bounding box center [312, 116] width 182 height 17
type input "910893"
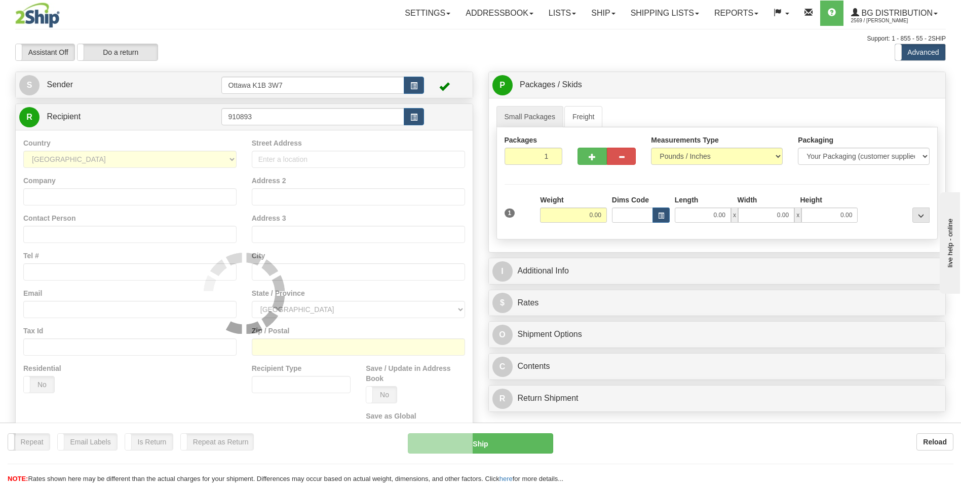
click at [359, 67] on div "Toggle navigation Settings Shipping Preferences Fields Preferences New" at bounding box center [480, 288] width 961 height 576
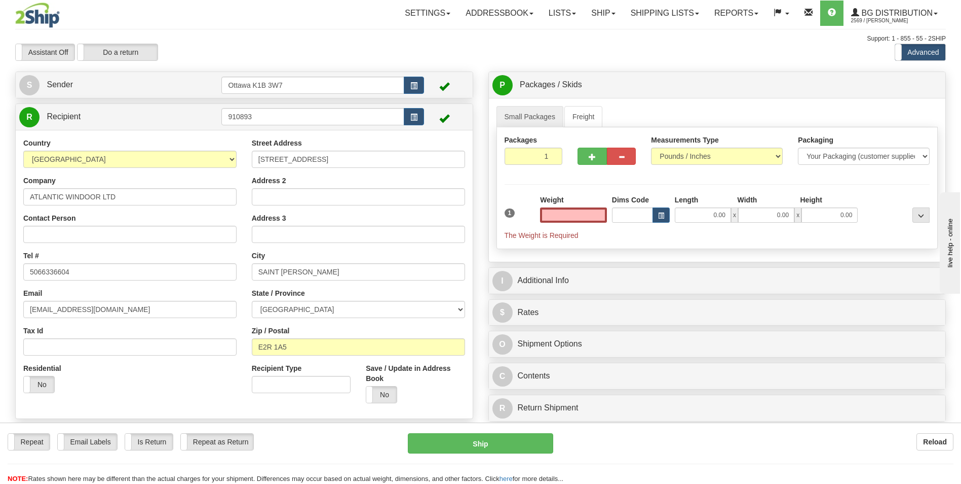
type input "0.00"
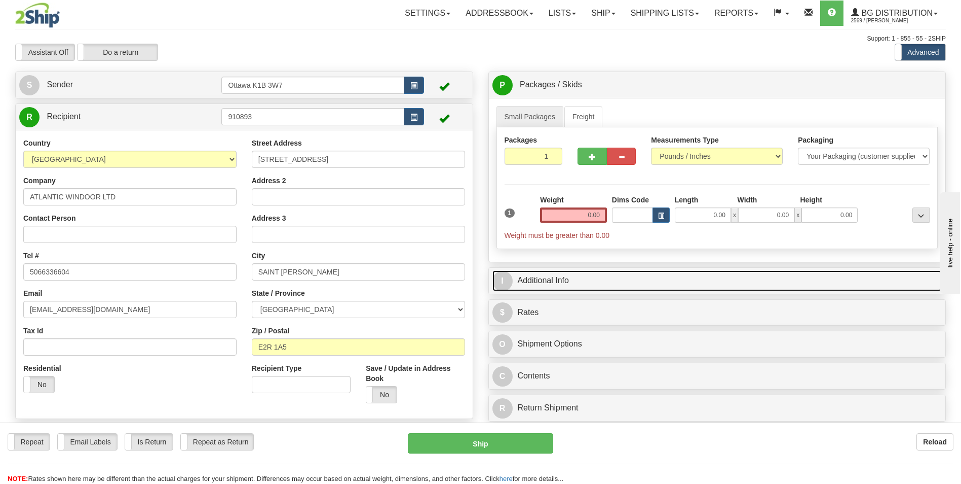
click at [571, 271] on link "I Additional Info" at bounding box center [718, 280] width 450 height 21
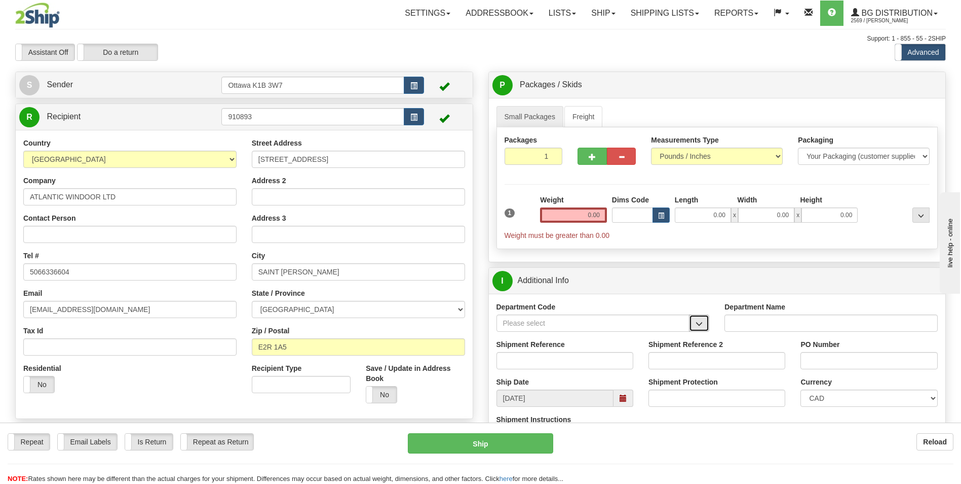
click at [704, 325] on button "button" at bounding box center [699, 322] width 20 height 17
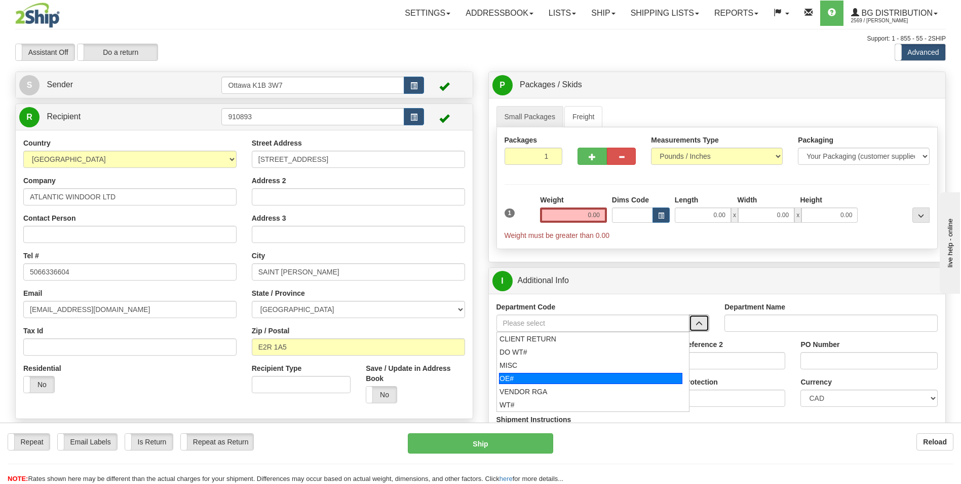
click at [629, 380] on div "OE#" at bounding box center [590, 378] width 183 height 11
type input "OE#"
type input "ORDERS"
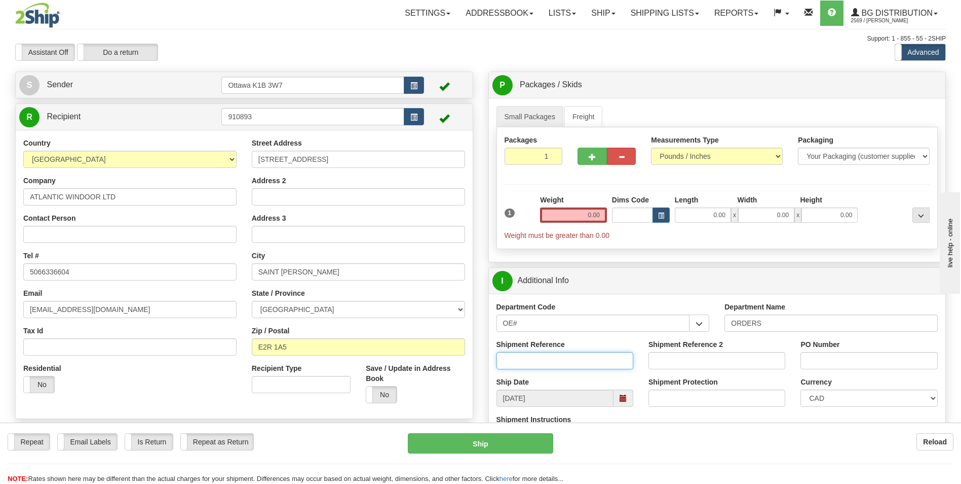
click at [557, 365] on input "Shipment Reference" at bounding box center [565, 360] width 137 height 17
type input "10201279-00"
click at [851, 364] on input "PO Number" at bounding box center [869, 360] width 137 height 17
type input "85498"
click at [590, 154] on span "button" at bounding box center [592, 157] width 7 height 7
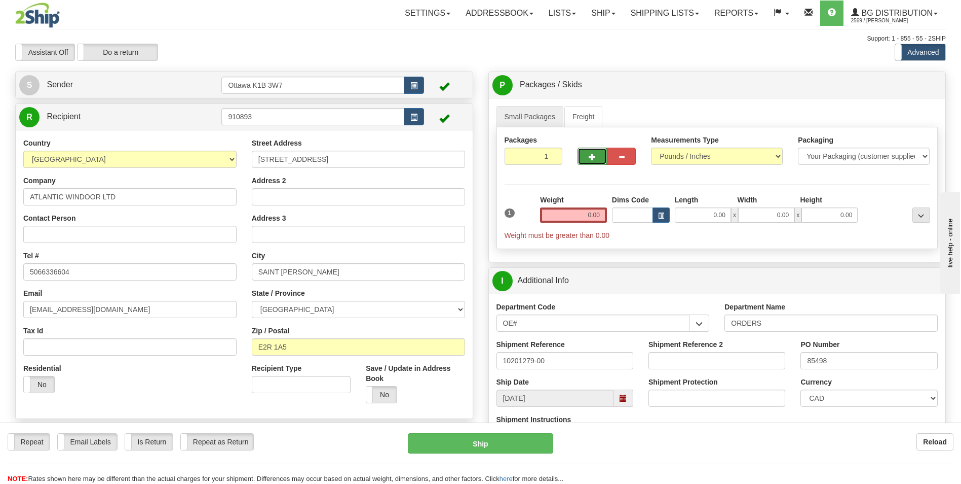
type input "2"
click at [584, 216] on input "0.00" at bounding box center [573, 214] width 67 height 15
type input "0.00"
click at [898, 85] on span "Pack / Skid Level" at bounding box center [913, 85] width 47 height 7
radio input "true"
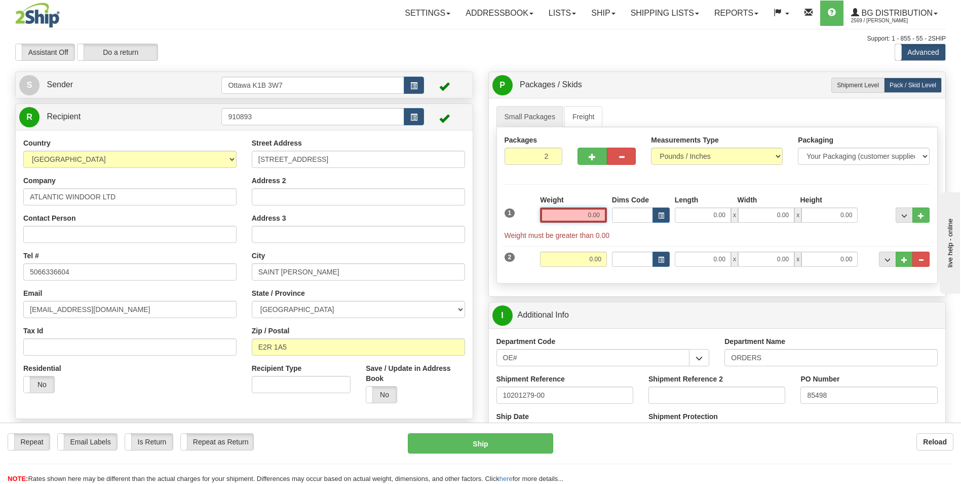
click at [587, 211] on input "0.00" at bounding box center [573, 214] width 67 height 15
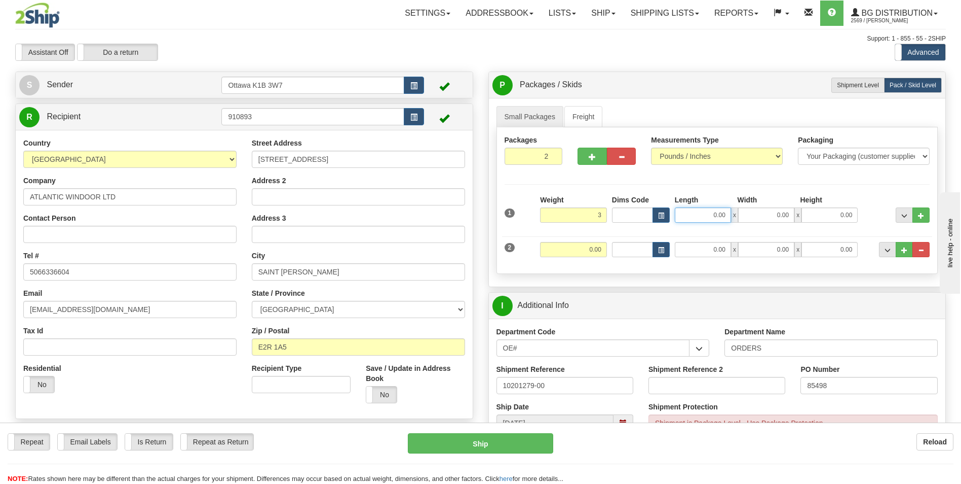
type input "3.00"
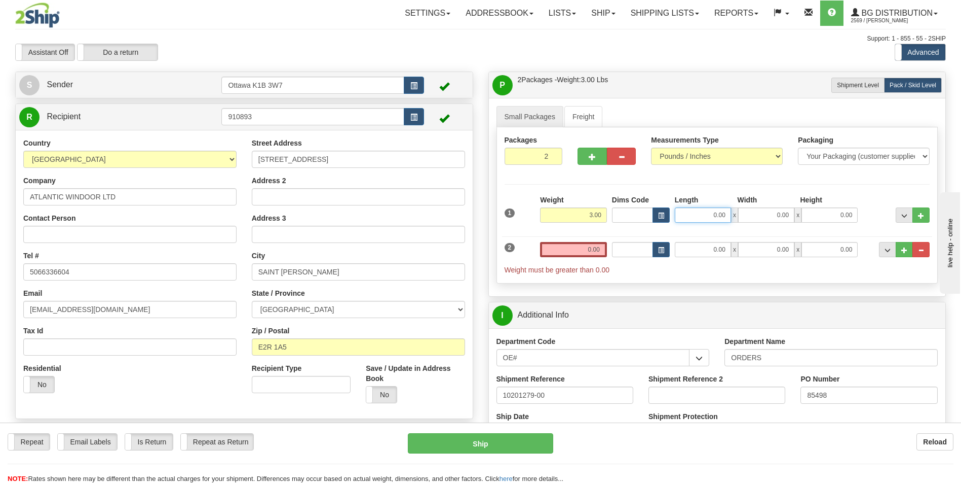
click at [721, 217] on input "0.00" at bounding box center [703, 214] width 56 height 15
type input "9.00"
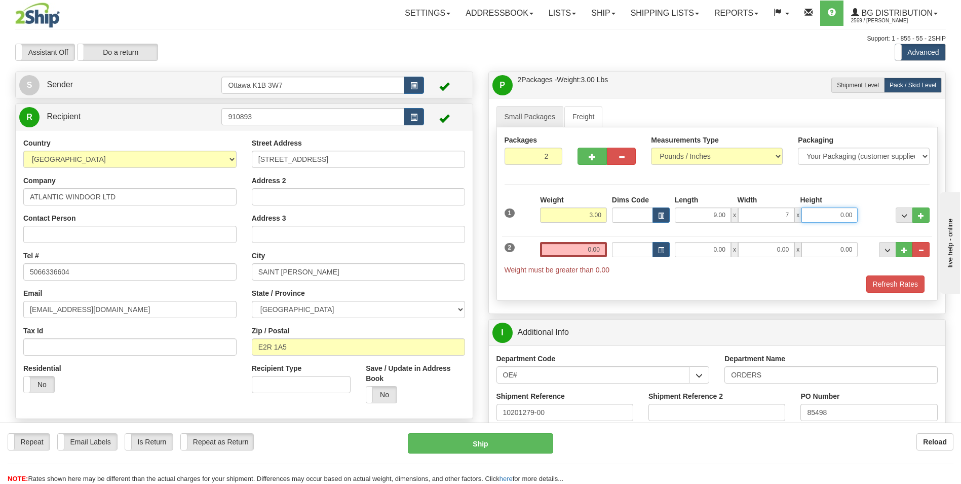
type input "7.00"
type input "7.50"
click at [584, 250] on input "0.00" at bounding box center [573, 249] width 67 height 15
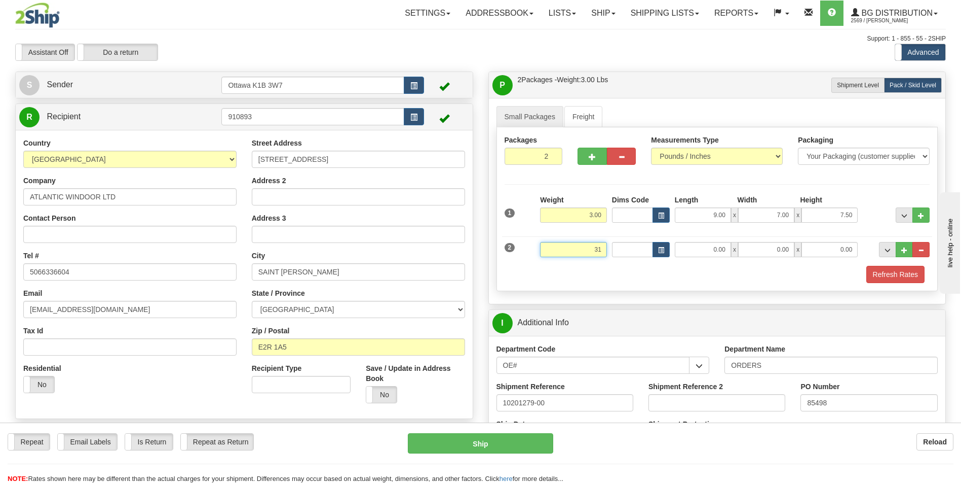
click button "Delete" at bounding box center [0, 0] width 0 height 0
type input "31.00"
click at [719, 248] on input "0.00" at bounding box center [703, 249] width 56 height 15
type input "51.00"
type input "7.50"
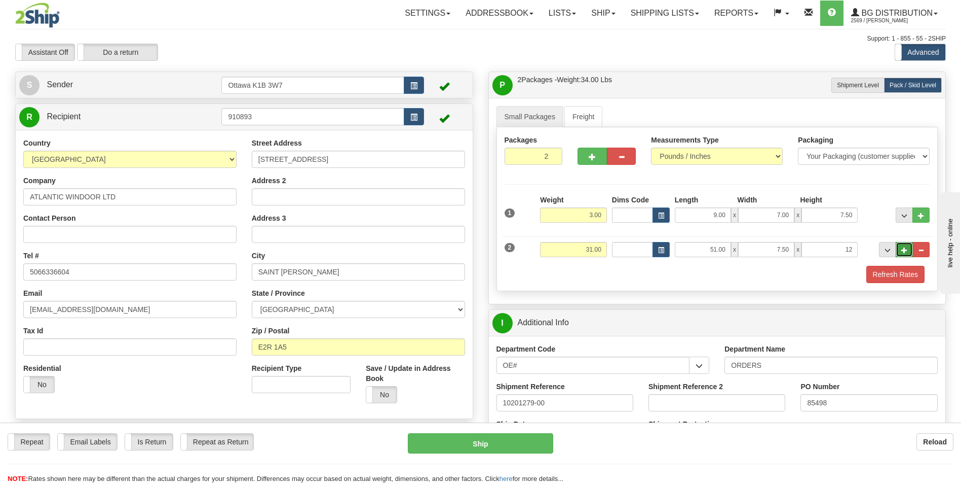
type input "12.00"
click at [908, 250] on button "..." at bounding box center [904, 249] width 17 height 15
type input "3"
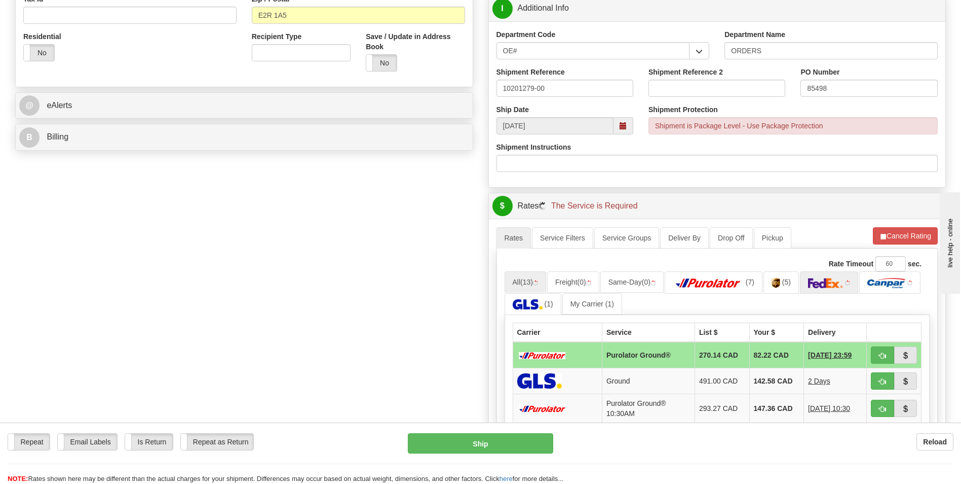
scroll to position [355, 0]
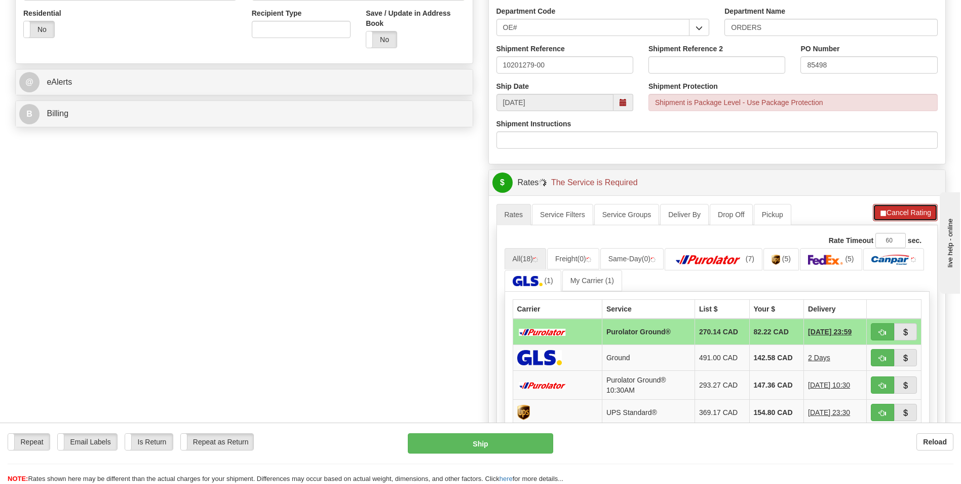
click at [890, 214] on button "Cancel Rating" at bounding box center [905, 212] width 65 height 17
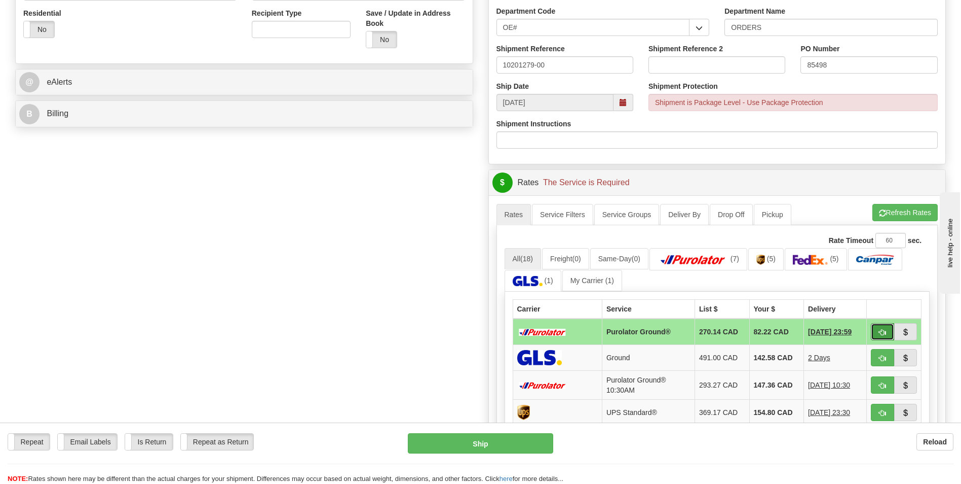
click at [888, 332] on button "button" at bounding box center [882, 331] width 23 height 17
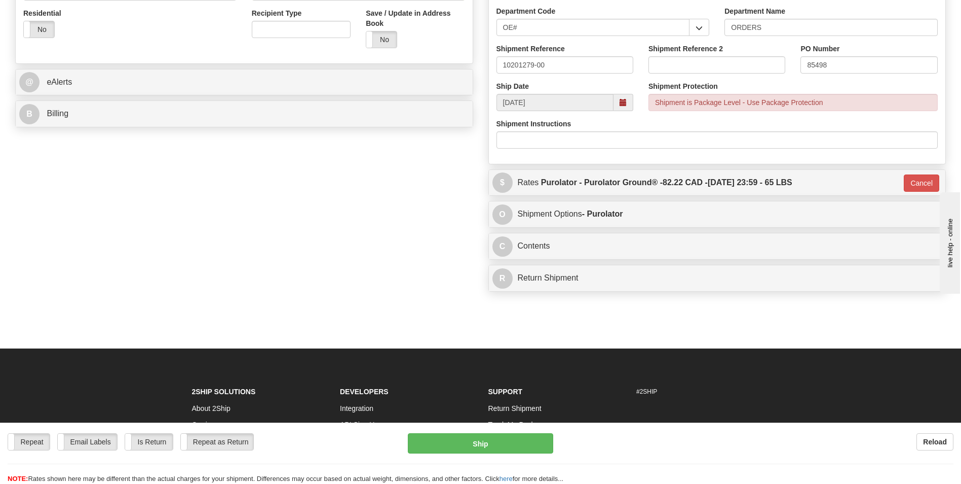
type input "260"
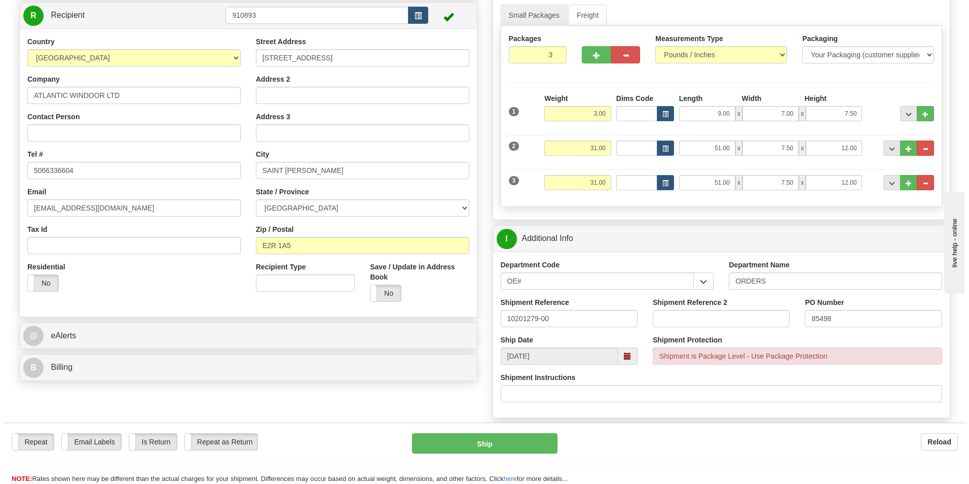
scroll to position [152, 0]
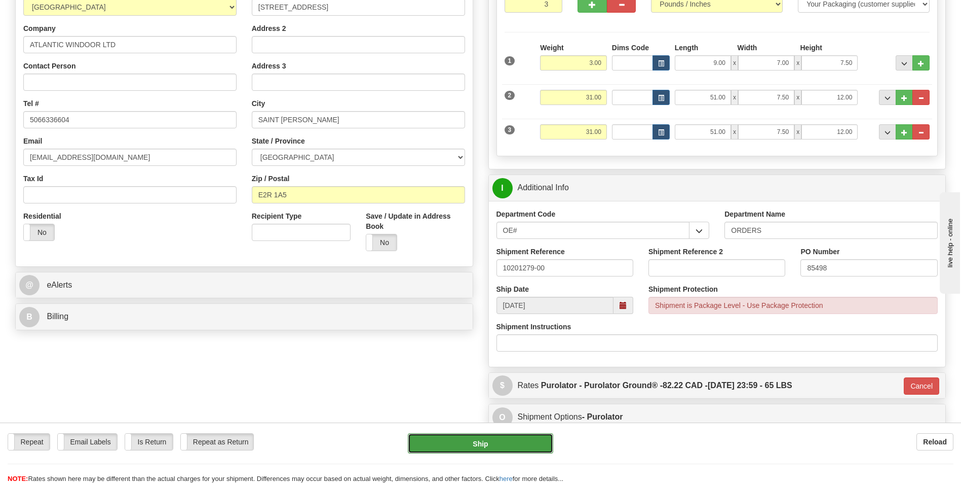
click at [525, 446] on button "Ship" at bounding box center [480, 443] width 145 height 20
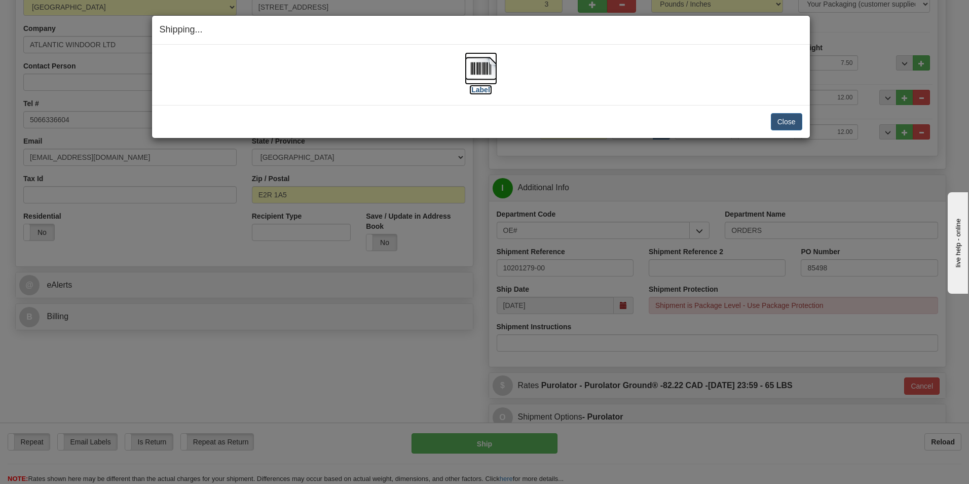
click at [481, 86] on label "[Label]" at bounding box center [480, 90] width 23 height 10
click at [787, 126] on button "Close" at bounding box center [786, 121] width 31 height 17
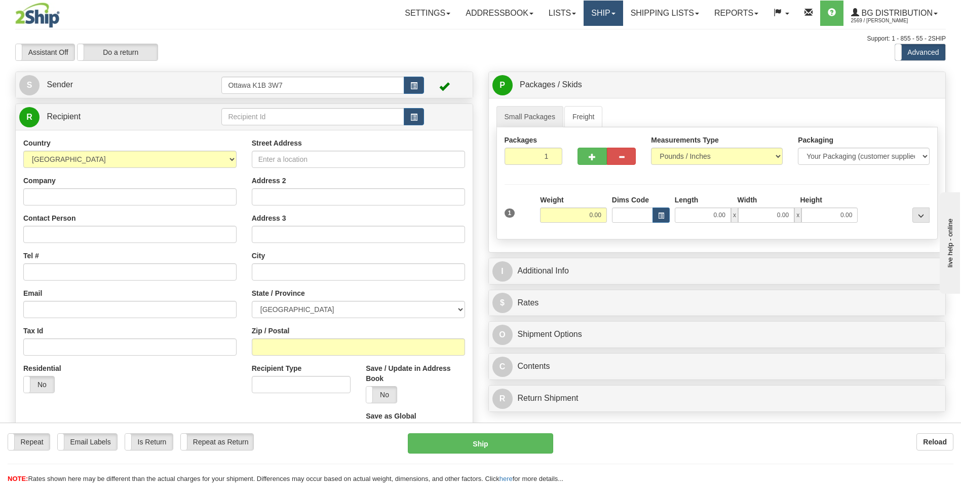
click at [609, 9] on link "Ship" at bounding box center [603, 13] width 39 height 25
click at [631, 21] on link "Shipping lists" at bounding box center [665, 13] width 84 height 25
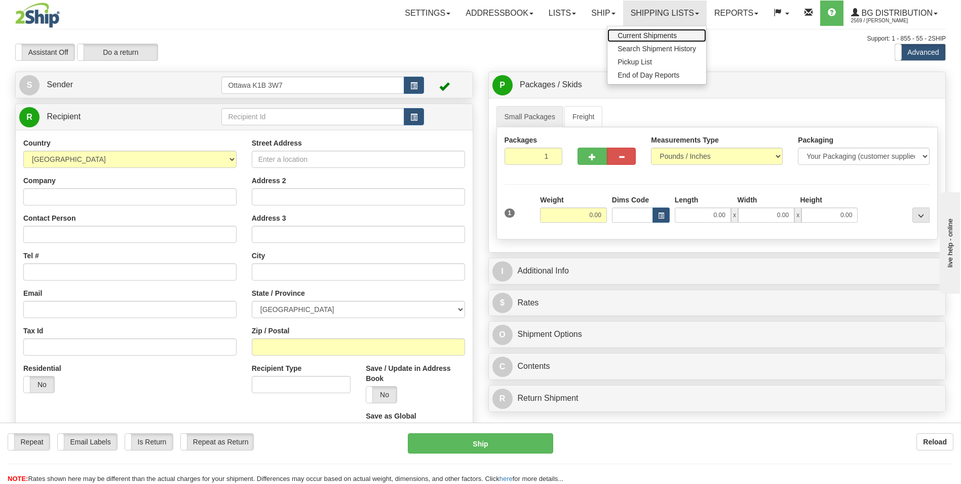
click at [632, 31] on link "Current Shipments" at bounding box center [657, 35] width 99 height 13
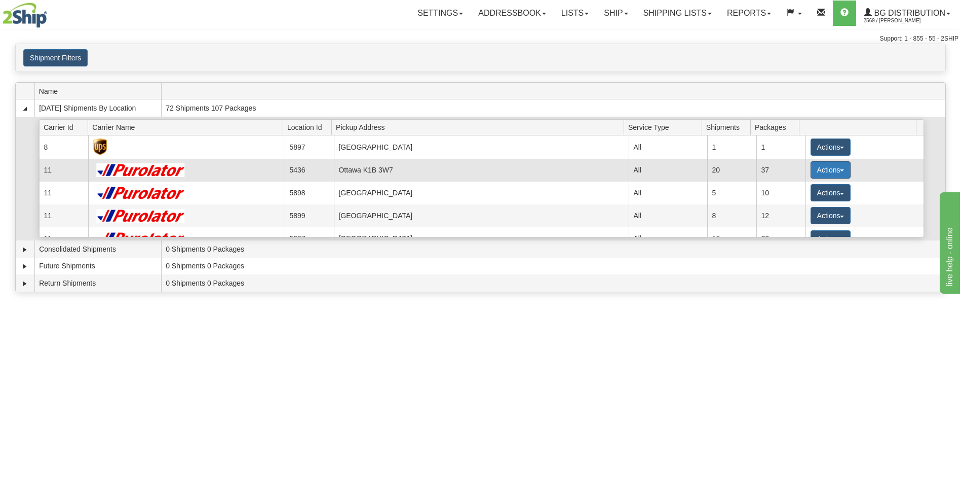
click at [834, 174] on button "Actions" at bounding box center [831, 169] width 41 height 17
click at [820, 191] on link "Details" at bounding box center [809, 188] width 81 height 13
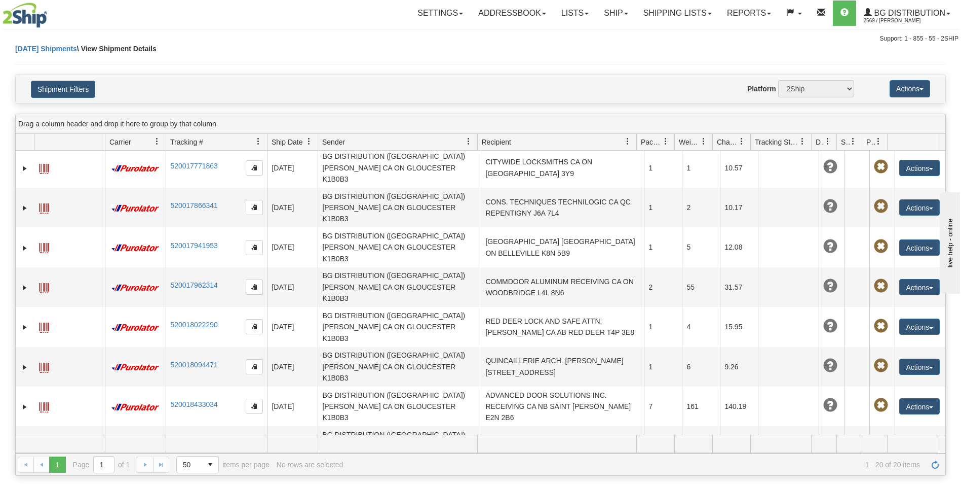
scroll to position [284, 0]
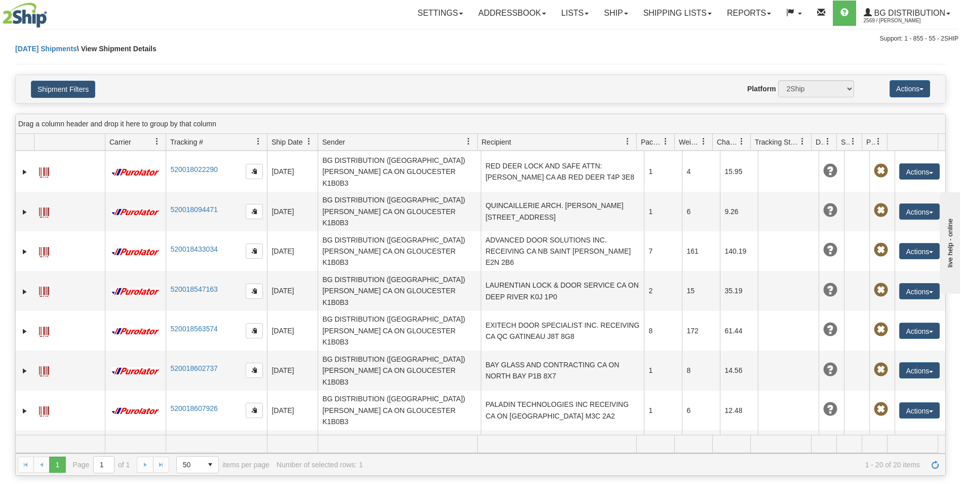
scroll to position [334, 0]
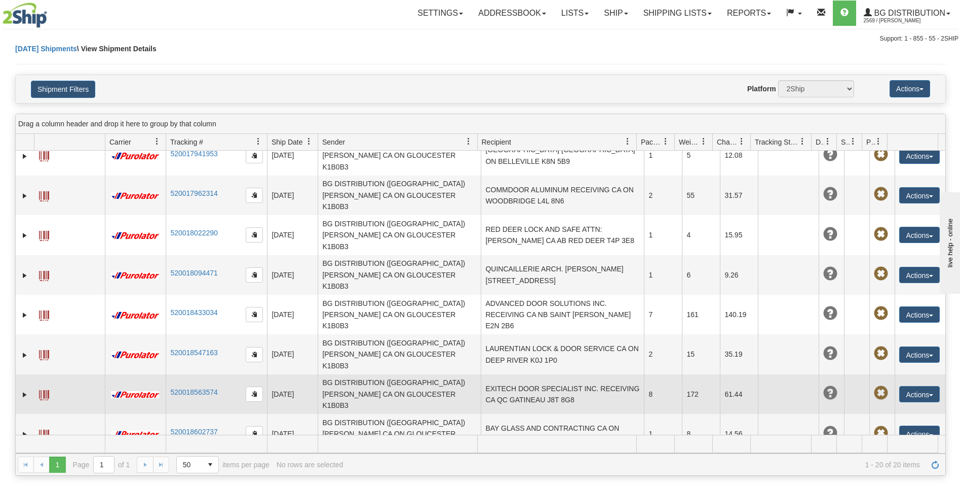
scroll to position [284, 0]
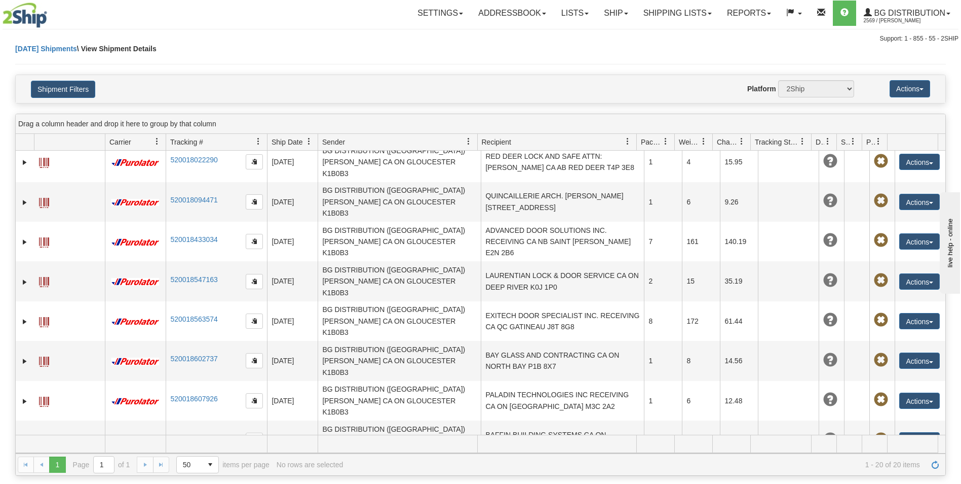
scroll to position [390, 0]
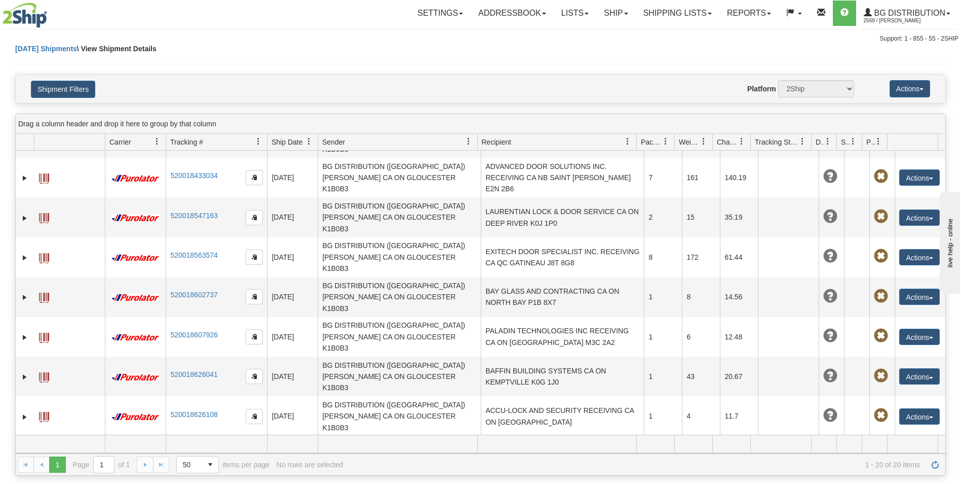
click at [636, 350] on div "31496276 2569 520017597953 08/20/2025 08/20/2025 08:27:27 AM BG DISTRIBUTION (O…" at bounding box center [481, 293] width 930 height 284
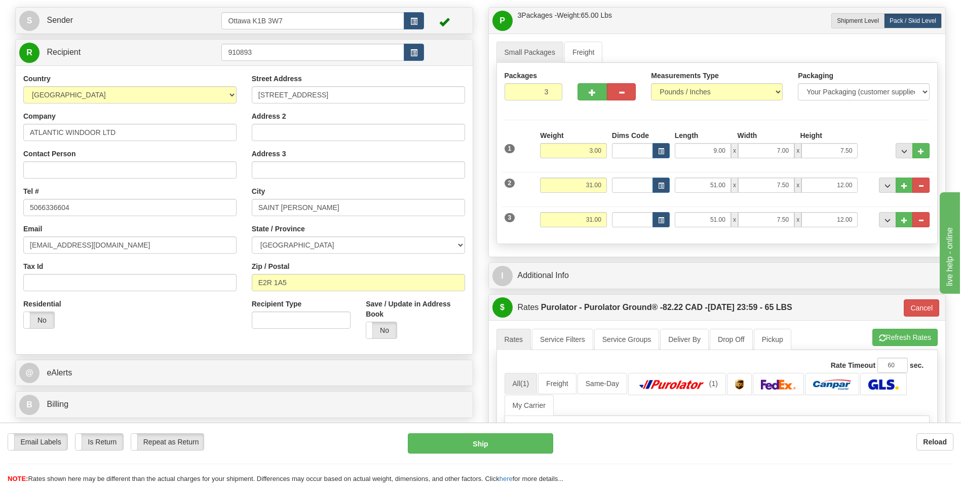
scroll to position [101, 0]
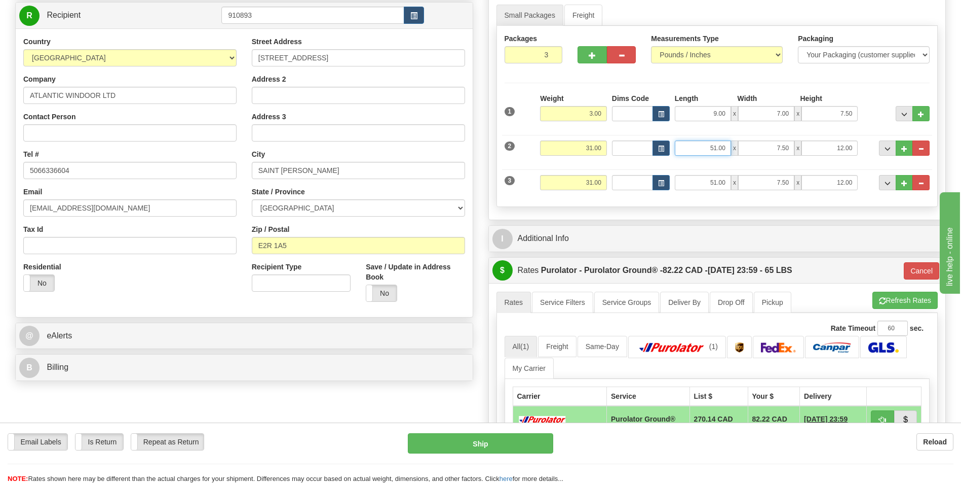
drag, startPoint x: 699, startPoint y: 149, endPoint x: 797, endPoint y: 156, distance: 97.5
click at [792, 155] on div "51.00 x 7.50 x 12.00" at bounding box center [766, 147] width 183 height 15
type input "0.00"
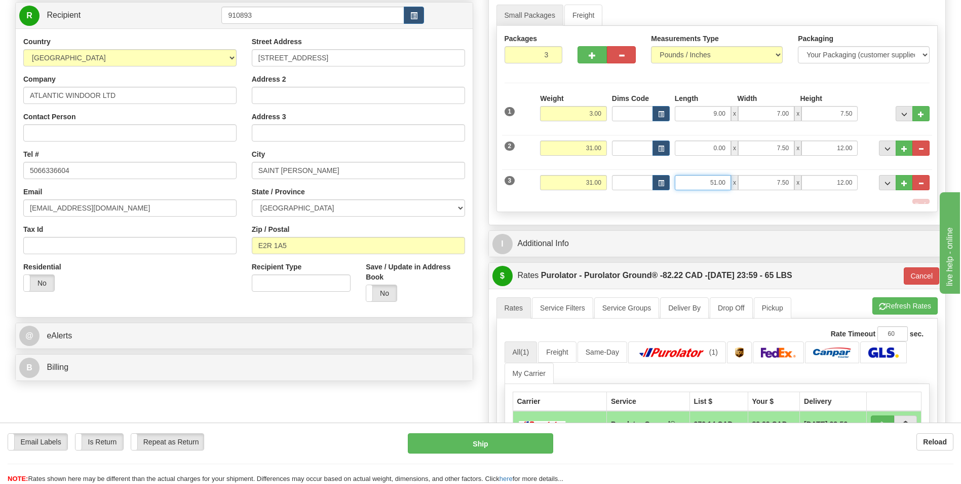
drag, startPoint x: 690, startPoint y: 185, endPoint x: 830, endPoint y: 208, distance: 141.7
click at [779, 199] on div "1 Weight 3.00 Dims Code x" at bounding box center [718, 148] width 426 height 110
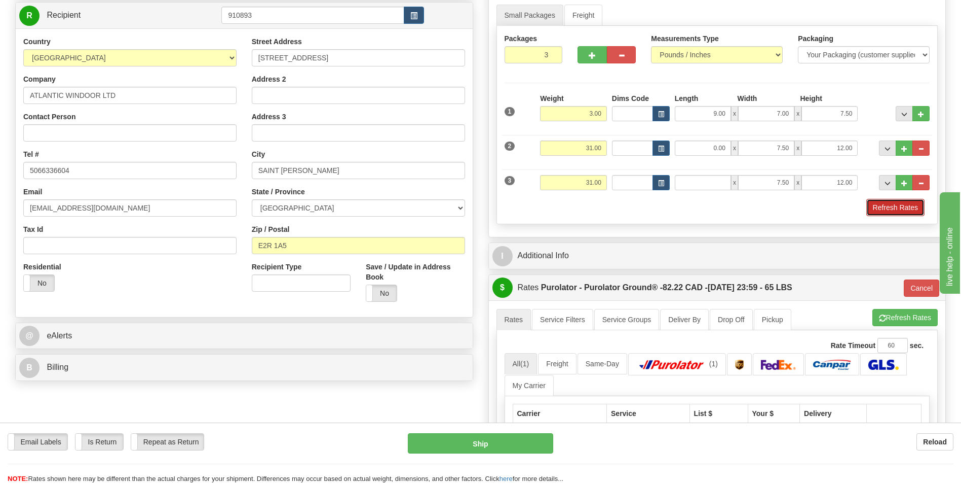
type input "0.00"
click at [876, 206] on button "Refresh Rates" at bounding box center [896, 207] width 58 height 17
type input "260"
